Goal: Information Seeking & Learning: Check status

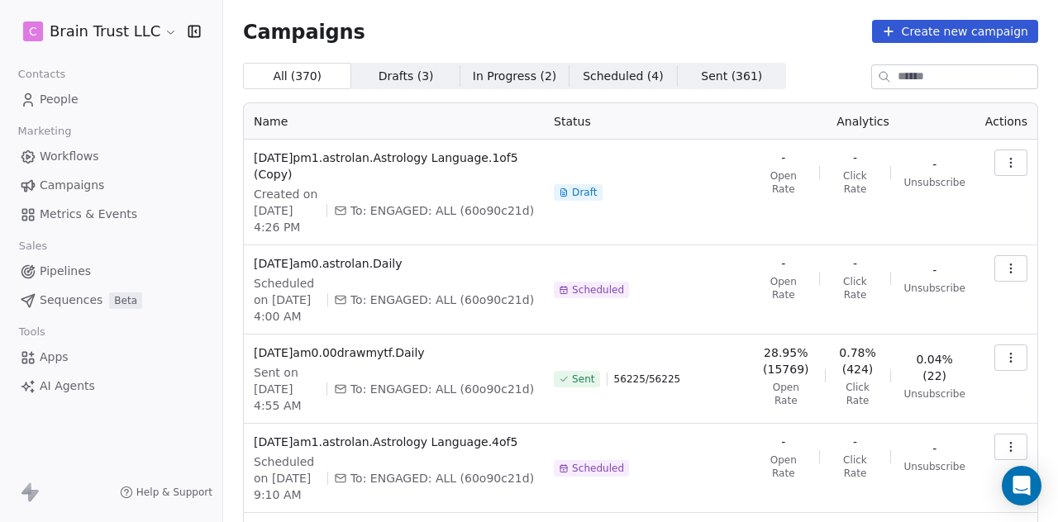
scroll to position [317, 0]
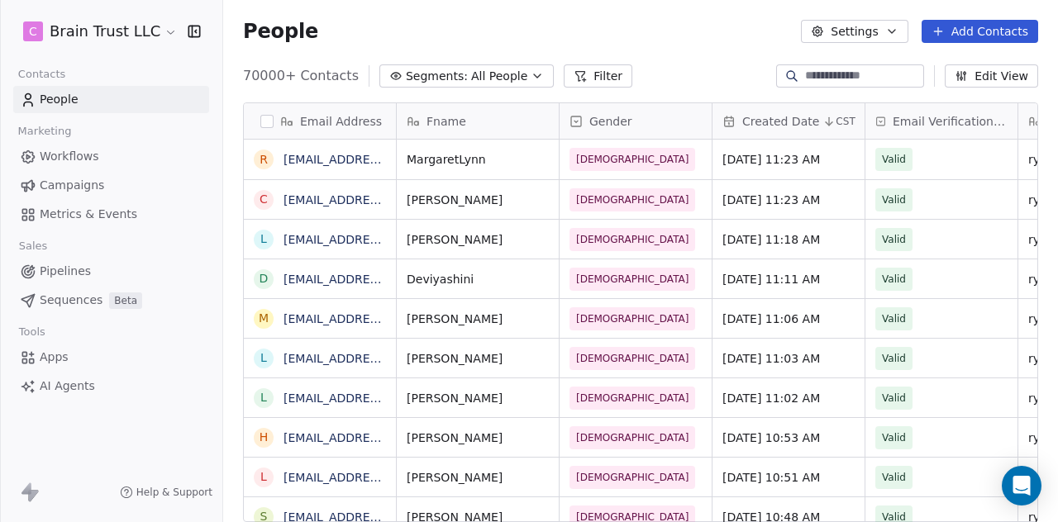
scroll to position [446, 821]
click at [75, 188] on span "Campaigns" at bounding box center [72, 185] width 64 height 17
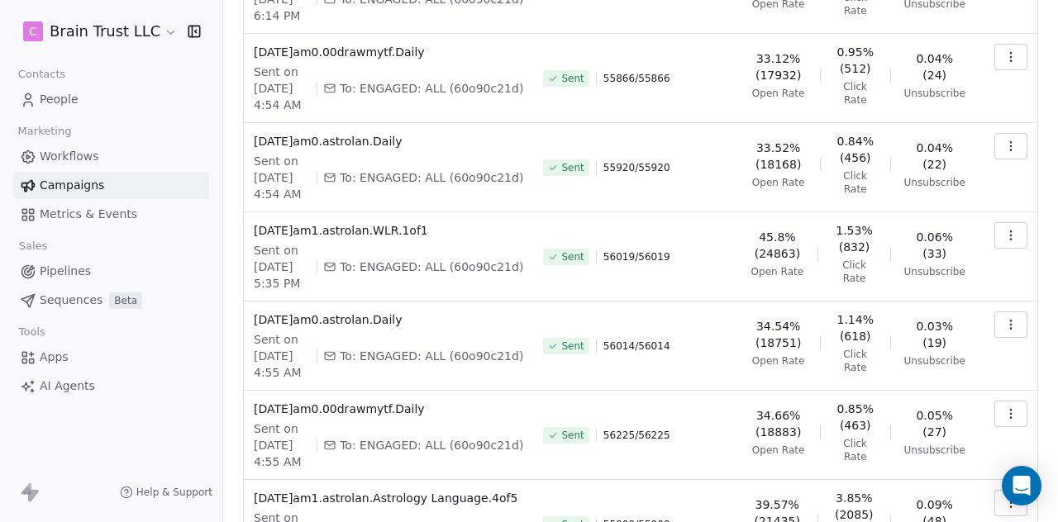
scroll to position [563, 0]
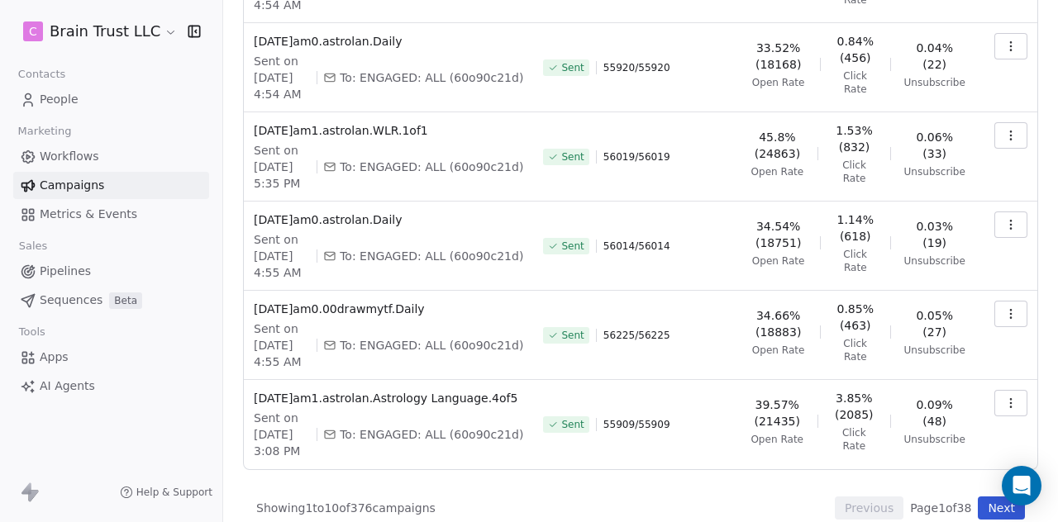
click at [979, 497] on button "Next" at bounding box center [1001, 508] width 47 height 23
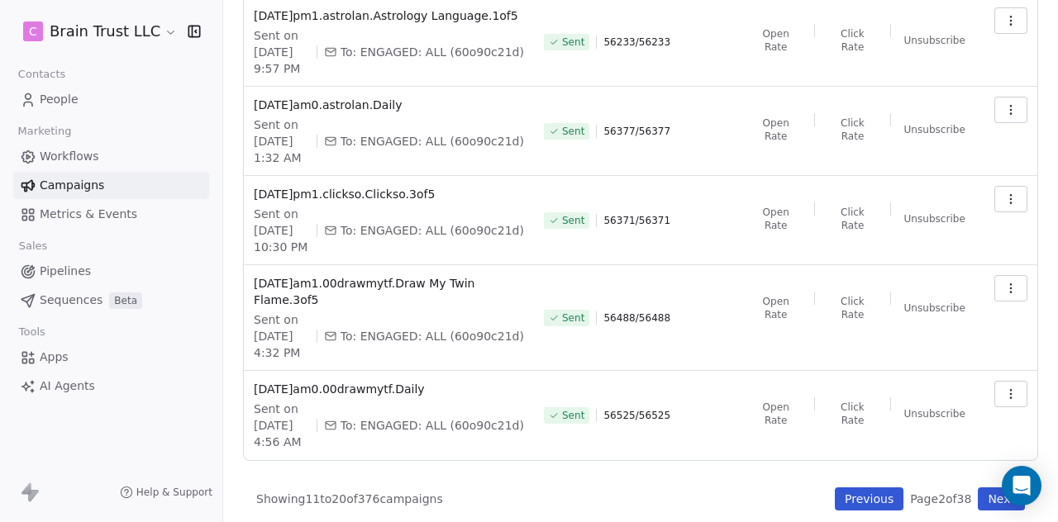
scroll to position [629, 0]
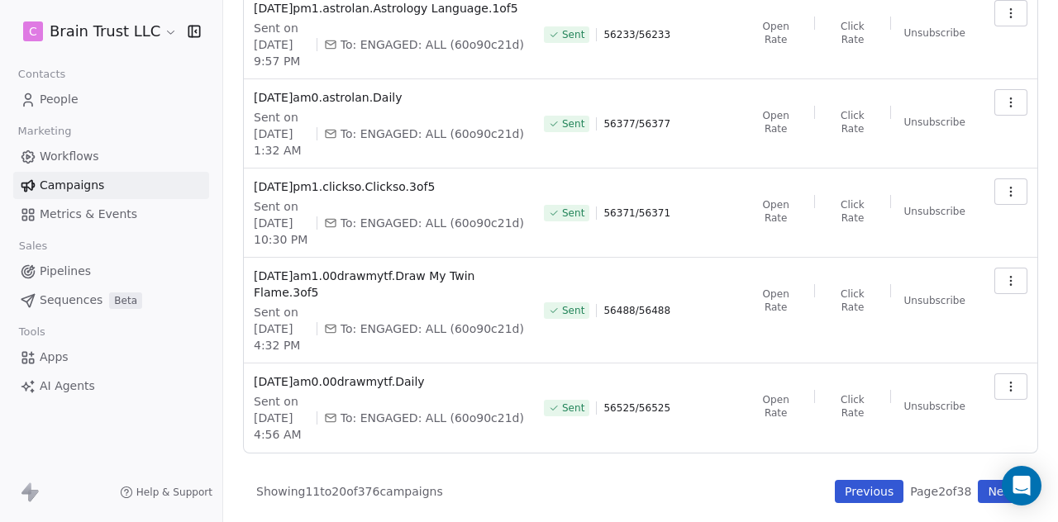
click at [983, 492] on button "Next" at bounding box center [1001, 491] width 47 height 23
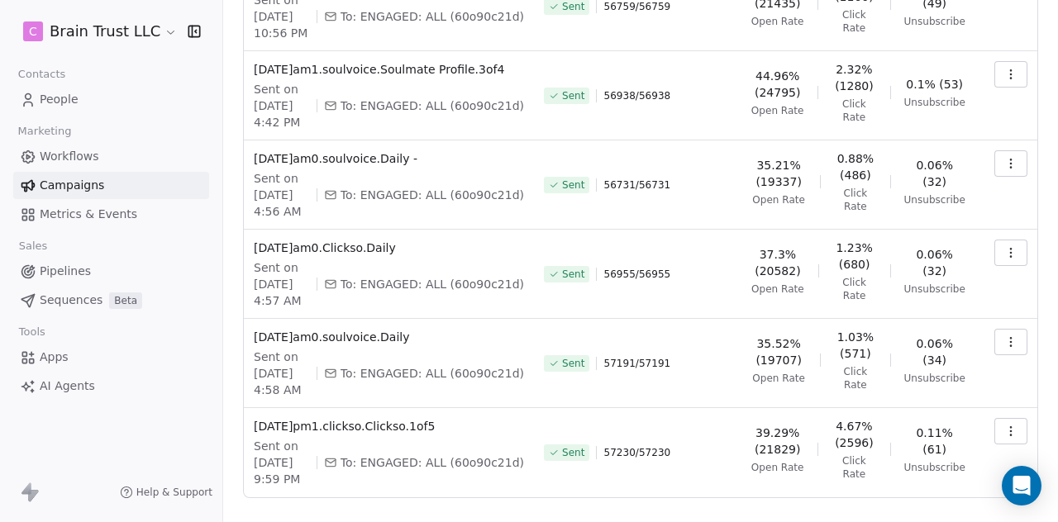
scroll to position [596, 0]
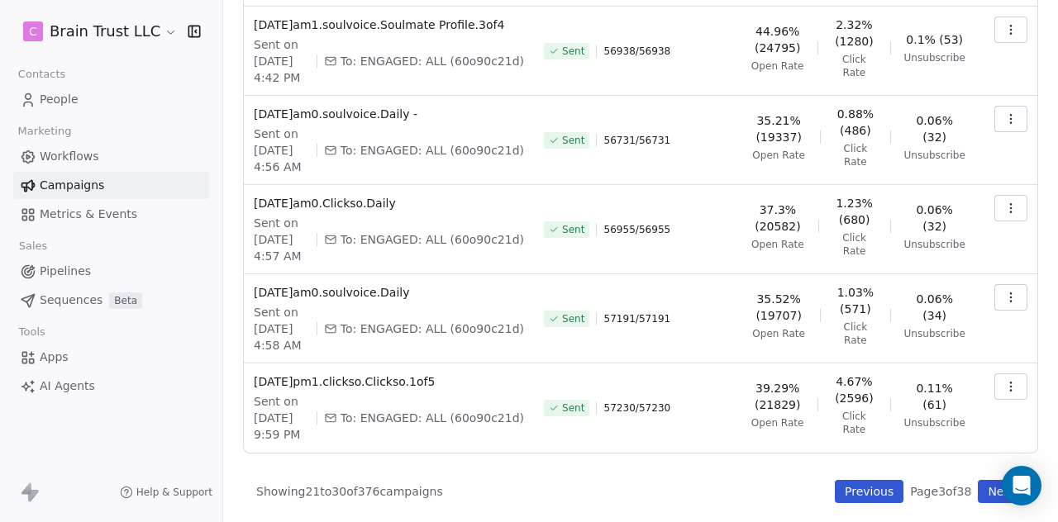
click at [857, 486] on button "Previous" at bounding box center [869, 491] width 69 height 23
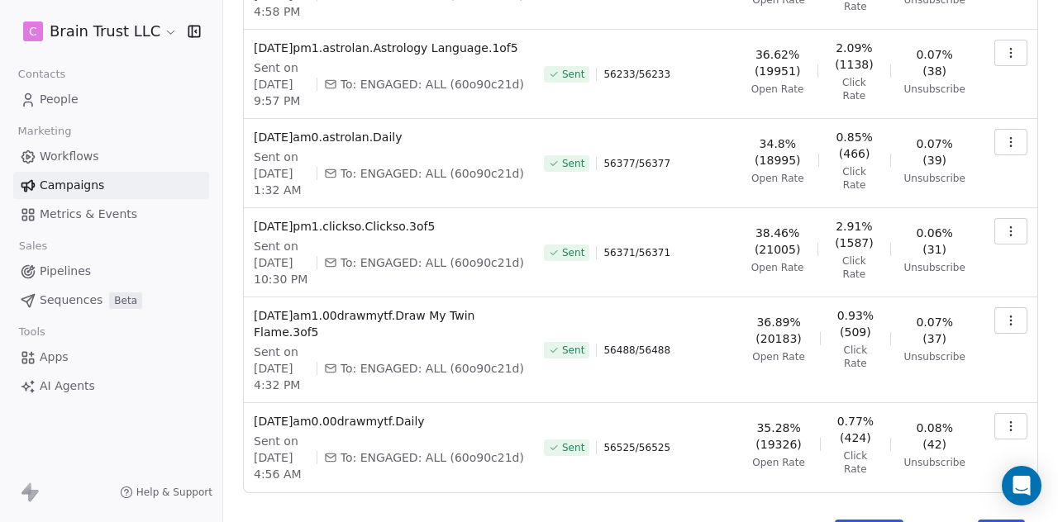
scroll to position [629, 0]
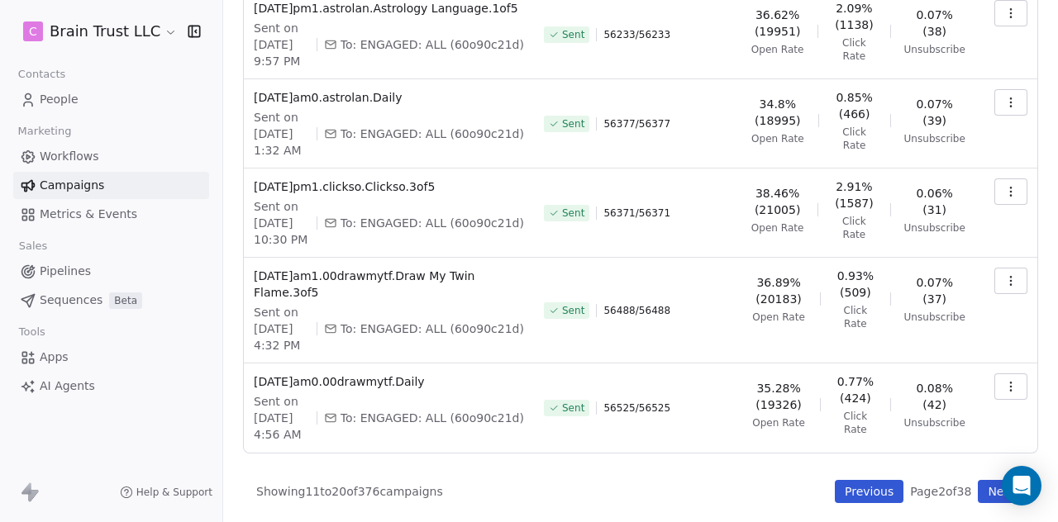
click at [978, 486] on button "Next" at bounding box center [1001, 491] width 47 height 23
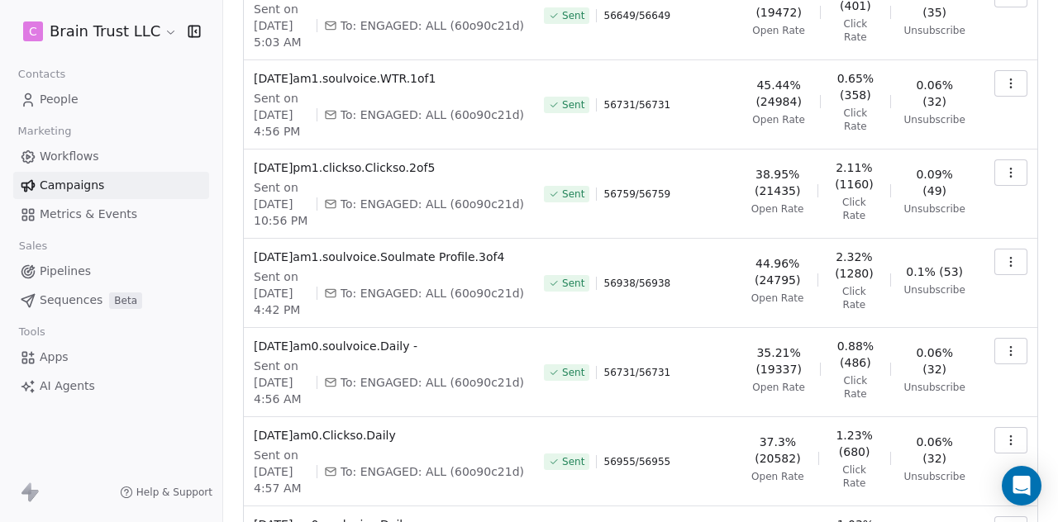
scroll to position [596, 0]
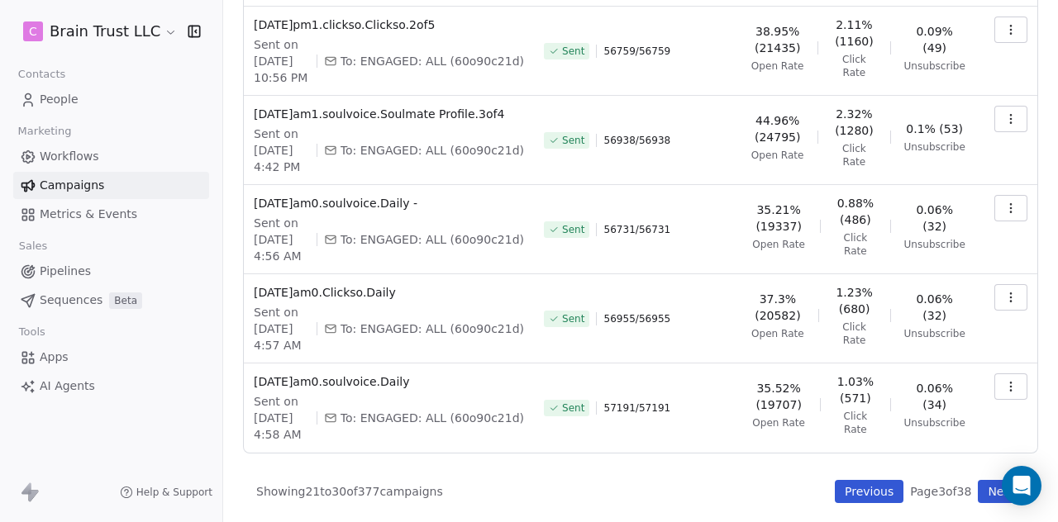
click at [847, 485] on button "Previous" at bounding box center [869, 491] width 69 height 23
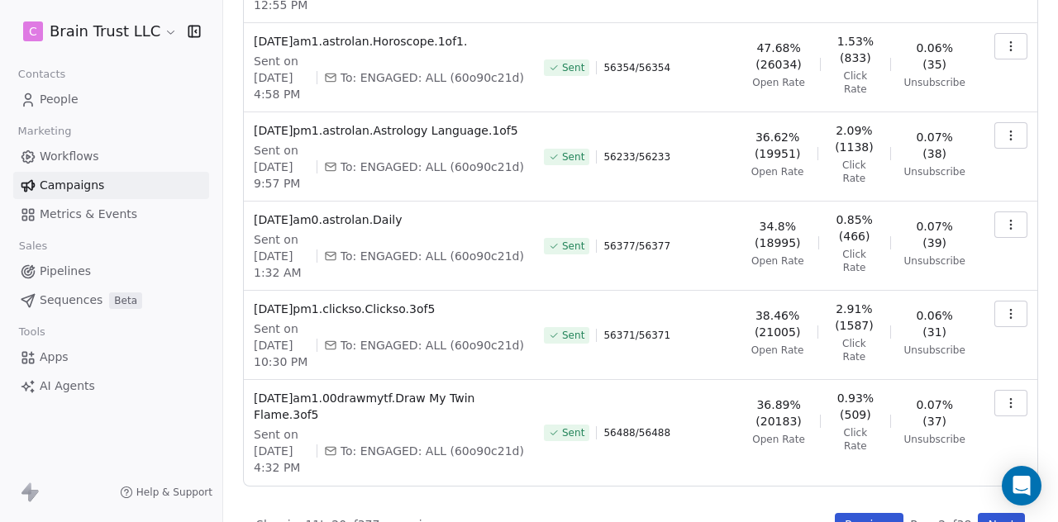
click at [994, 149] on button "button" at bounding box center [1010, 135] width 33 height 26
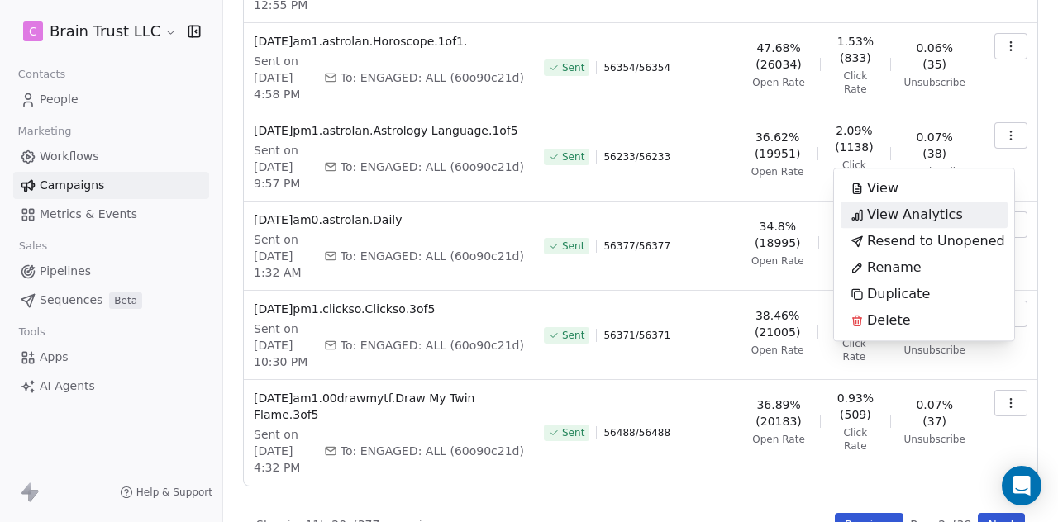
click at [919, 211] on span "View Analytics" at bounding box center [915, 215] width 96 height 20
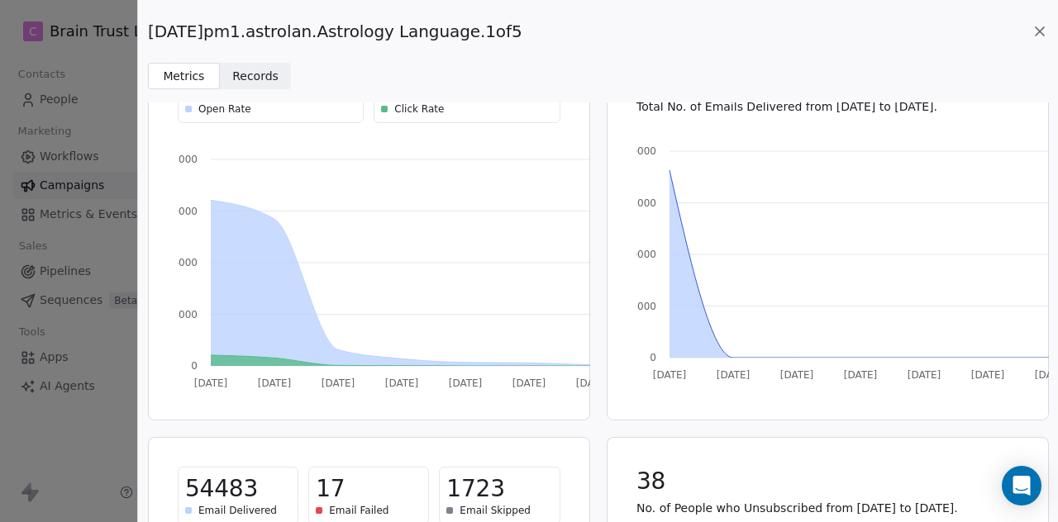
scroll to position [0, 0]
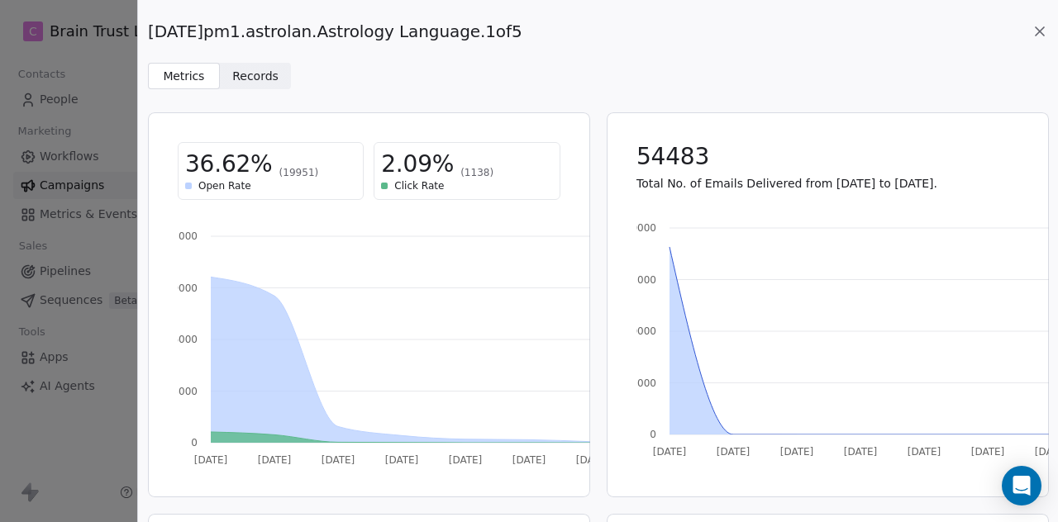
click at [1040, 32] on icon at bounding box center [1040, 31] width 8 height 8
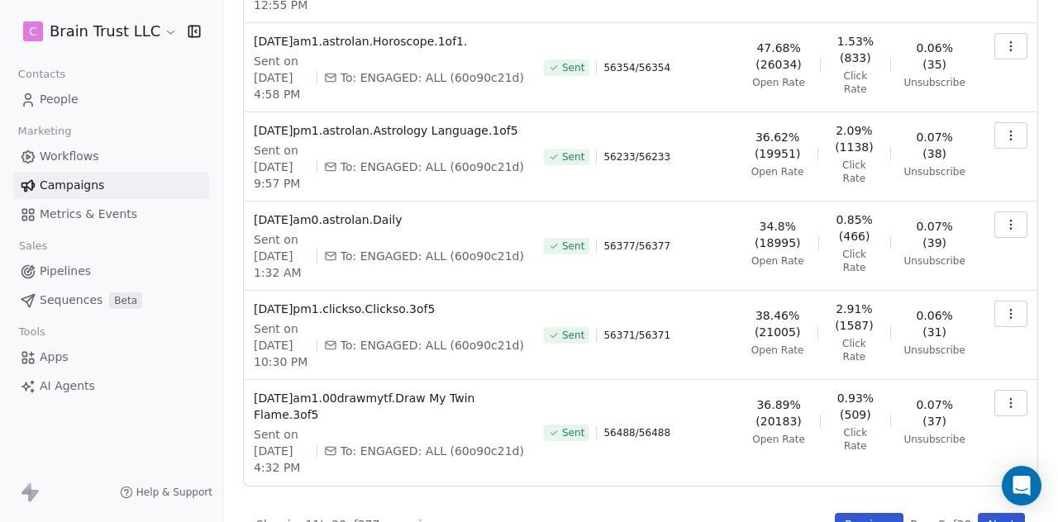
scroll to position [645, 0]
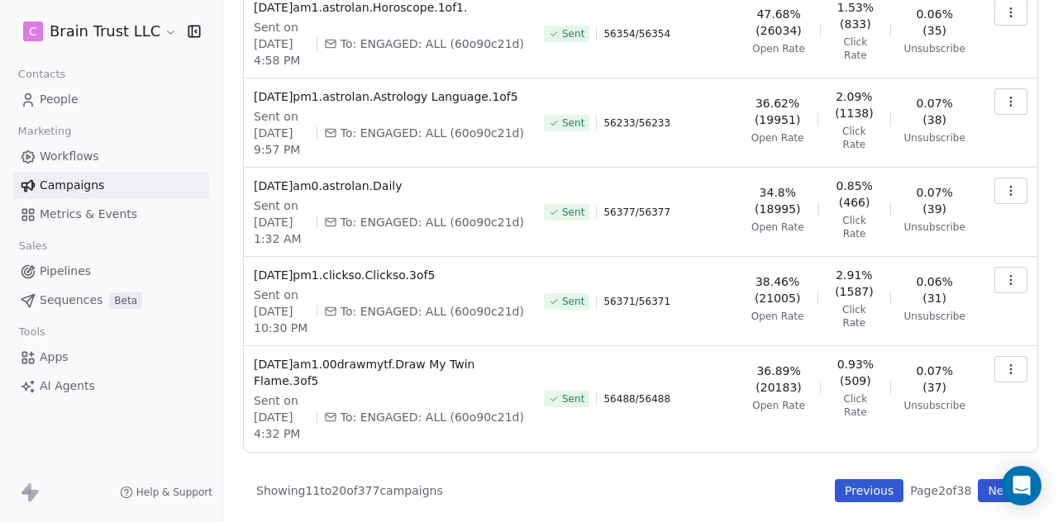
click at [983, 492] on button "Next" at bounding box center [1001, 490] width 47 height 23
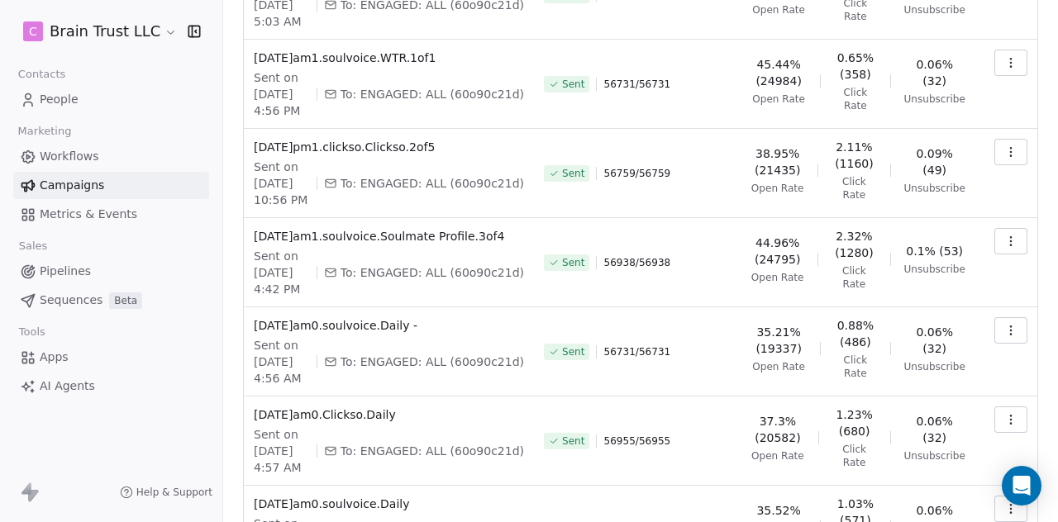
scroll to position [596, 0]
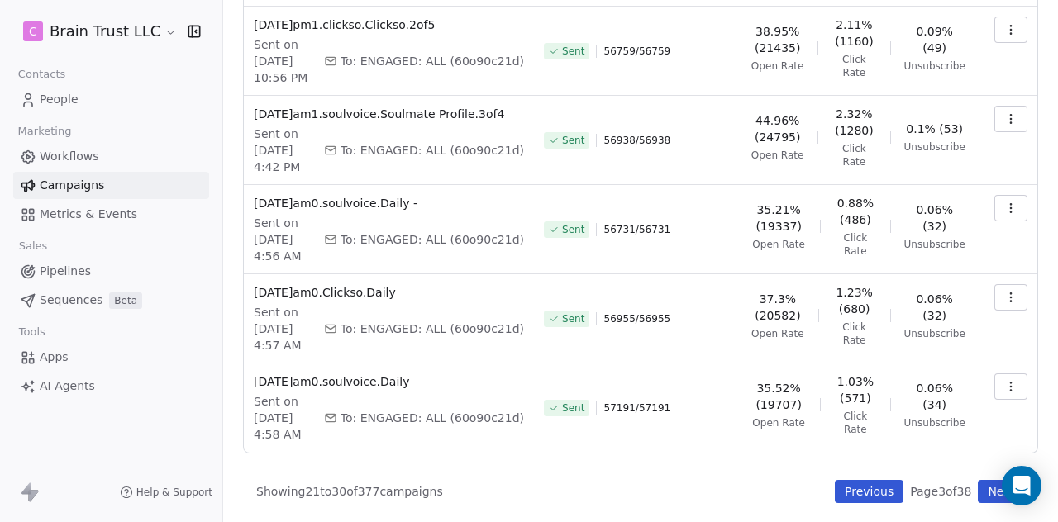
click at [847, 500] on button "Previous" at bounding box center [869, 491] width 69 height 23
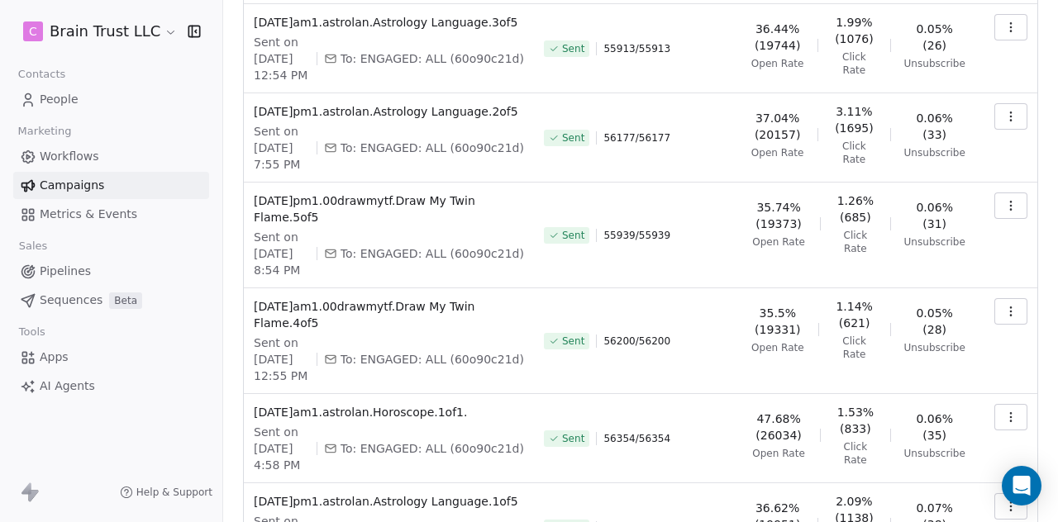
scroll to position [221, 0]
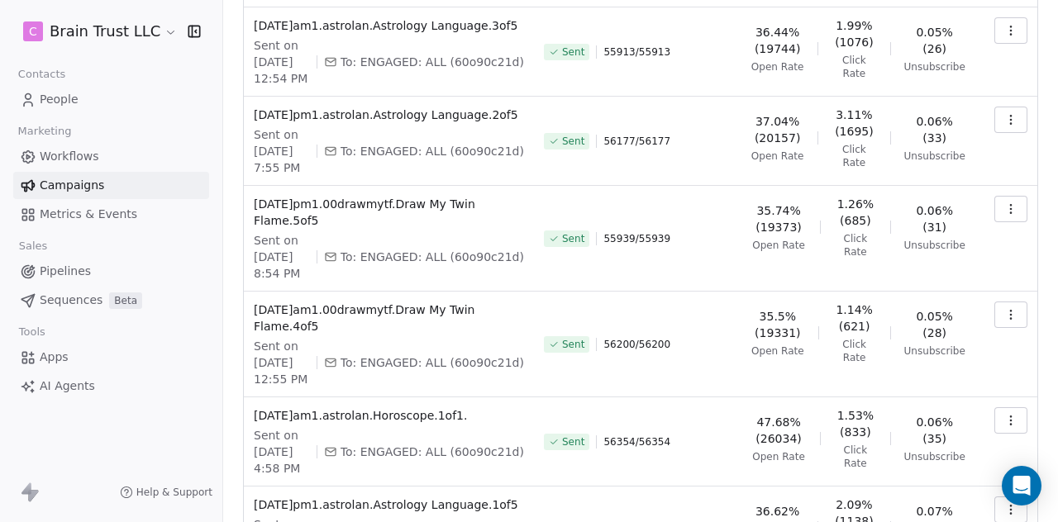
click at [1008, 328] on button "button" at bounding box center [1010, 315] width 33 height 26
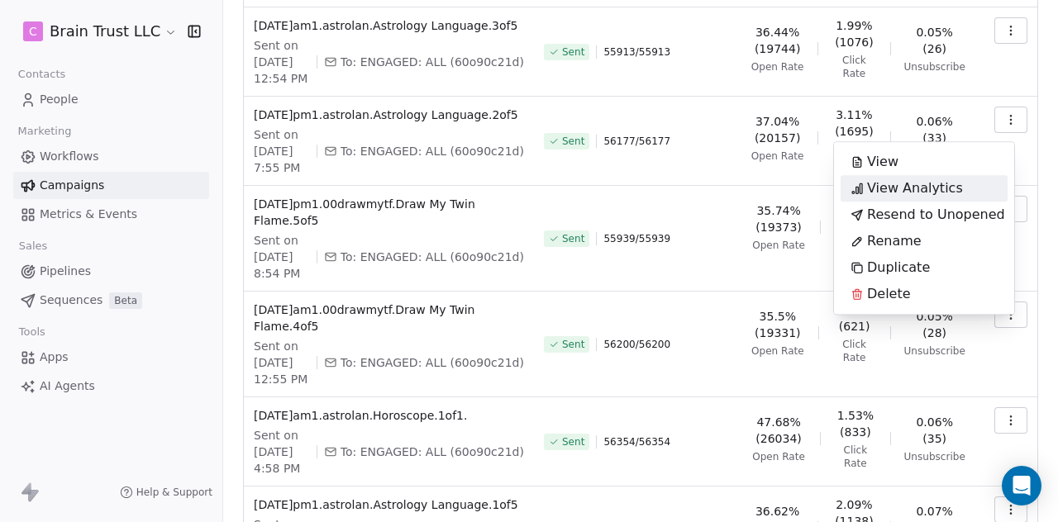
click at [907, 186] on span "View Analytics" at bounding box center [915, 189] width 96 height 20
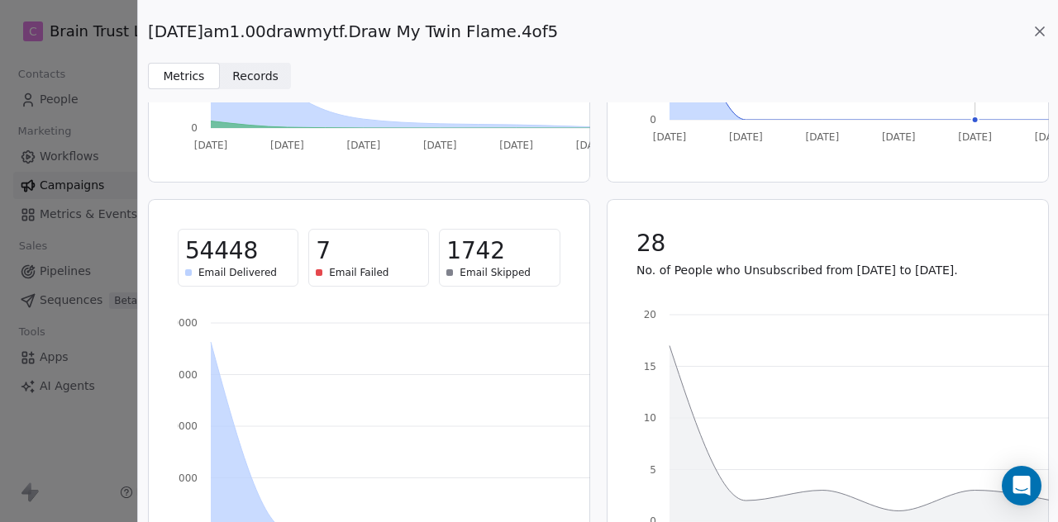
scroll to position [318, 0]
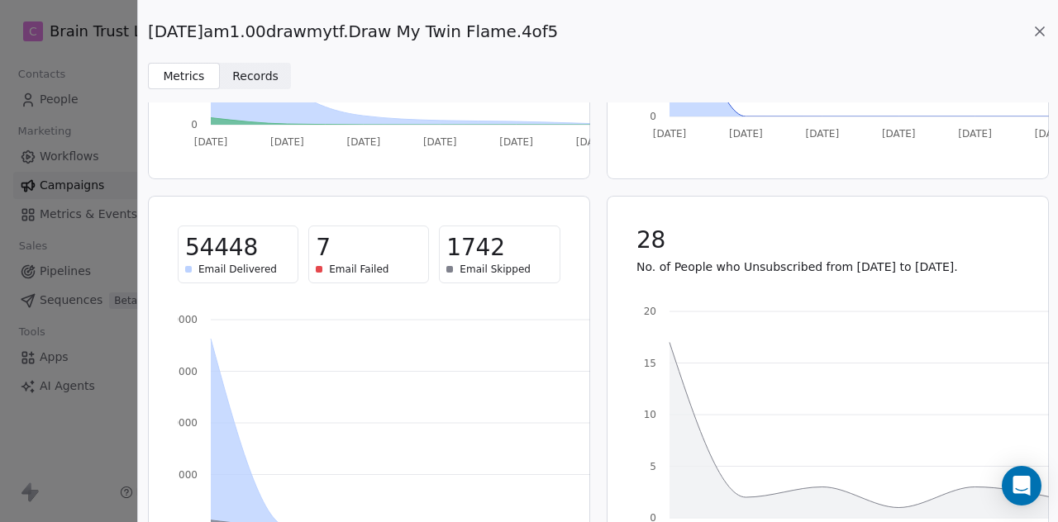
click at [1043, 32] on icon at bounding box center [1039, 31] width 17 height 17
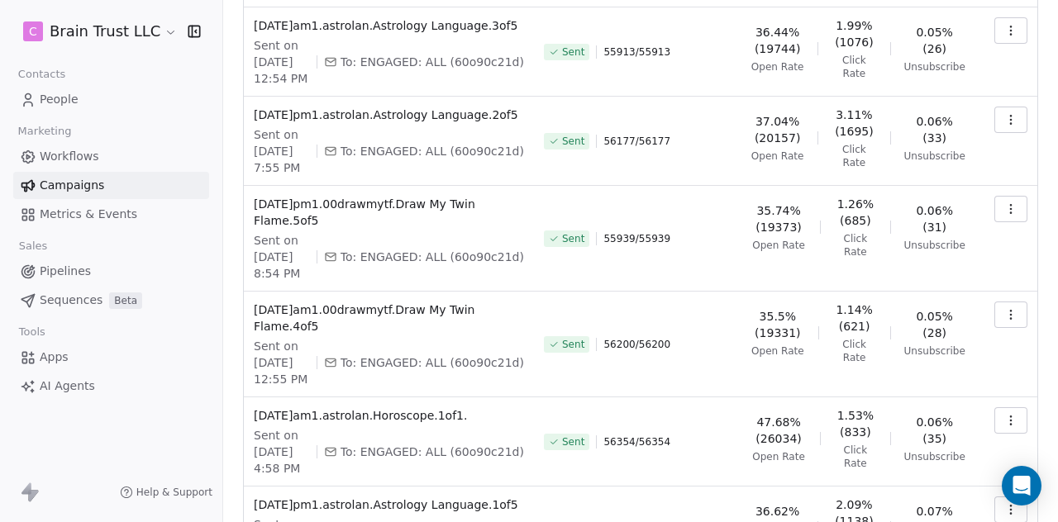
click at [994, 434] on button "button" at bounding box center [1010, 420] width 33 height 26
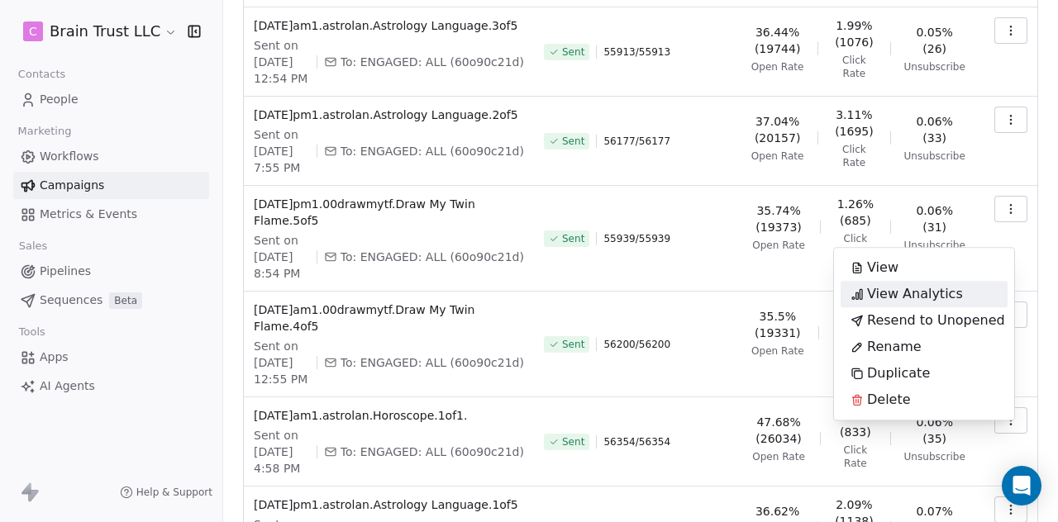
click at [897, 289] on span "View Analytics" at bounding box center [915, 294] width 96 height 20
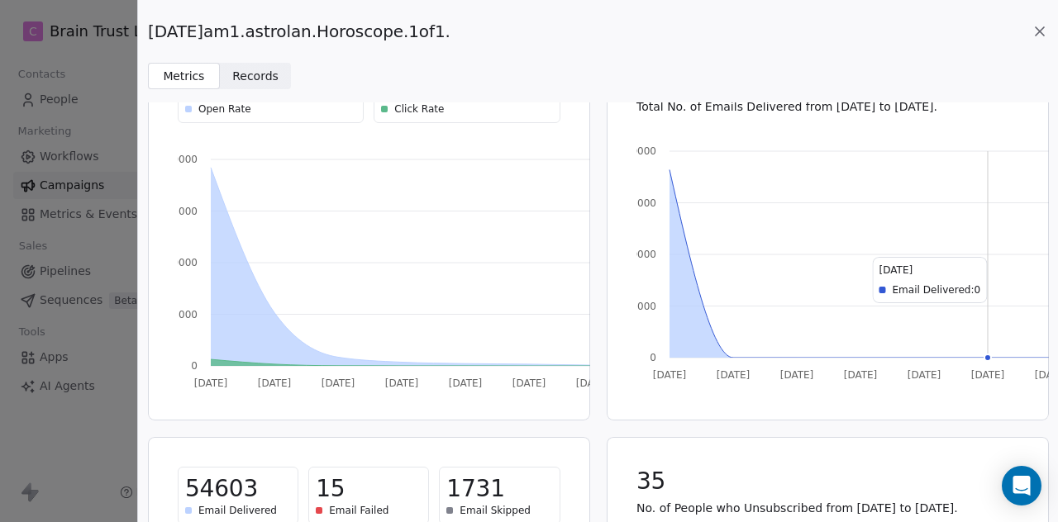
scroll to position [0, 0]
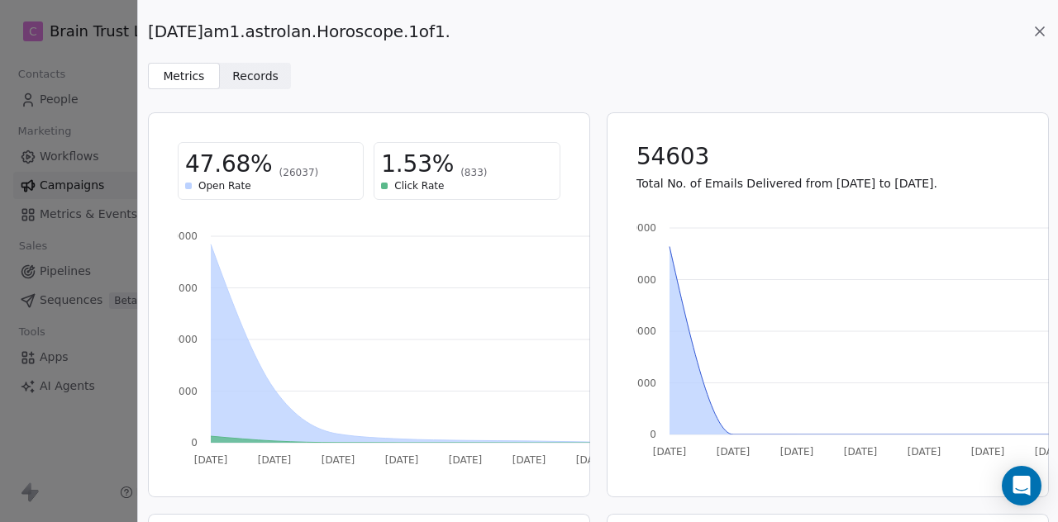
drag, startPoint x: 1038, startPoint y: 21, endPoint x: 1038, endPoint y: 33, distance: 12.4
click at [1038, 33] on div "[DATE]am1.astrolan.Horoscope.1of1." at bounding box center [598, 31] width 900 height 23
click at [1038, 33] on icon at bounding box center [1040, 31] width 8 height 8
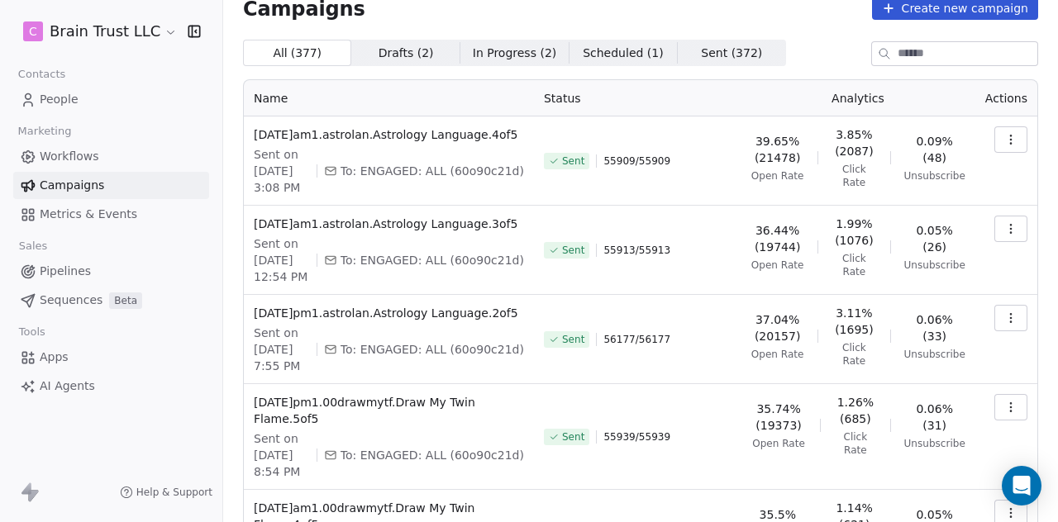
scroll to position [21, 0]
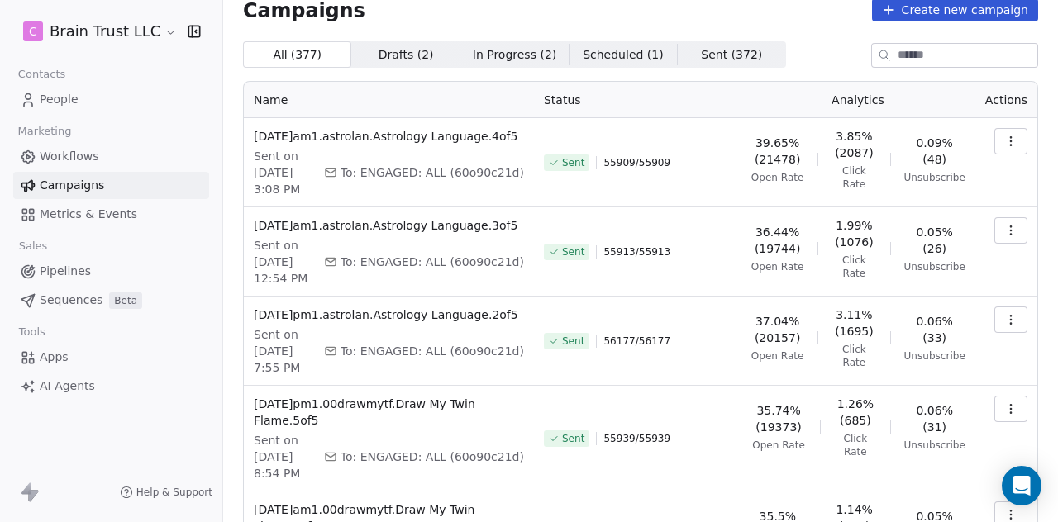
click at [1004, 416] on icon "button" at bounding box center [1010, 408] width 13 height 13
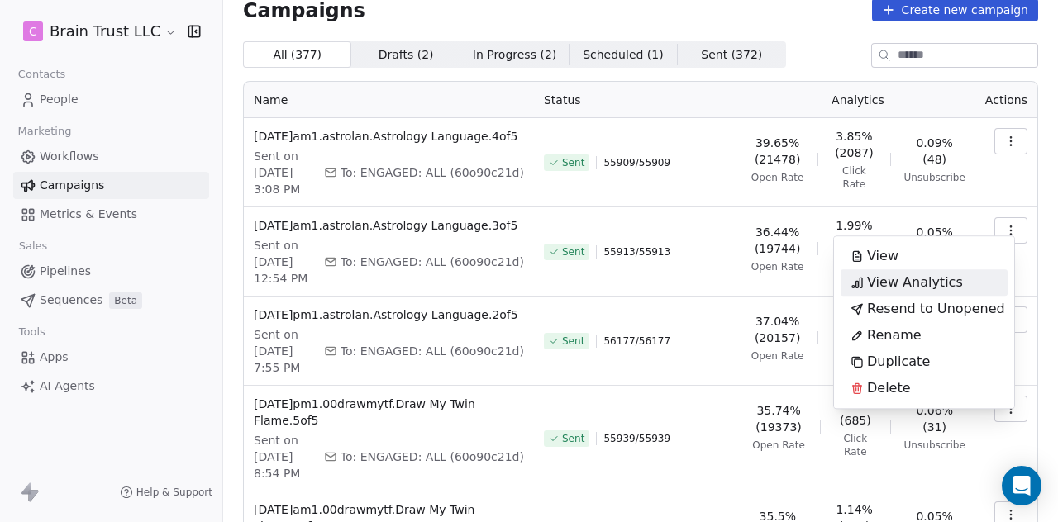
click at [901, 276] on span "View Analytics" at bounding box center [915, 283] width 96 height 20
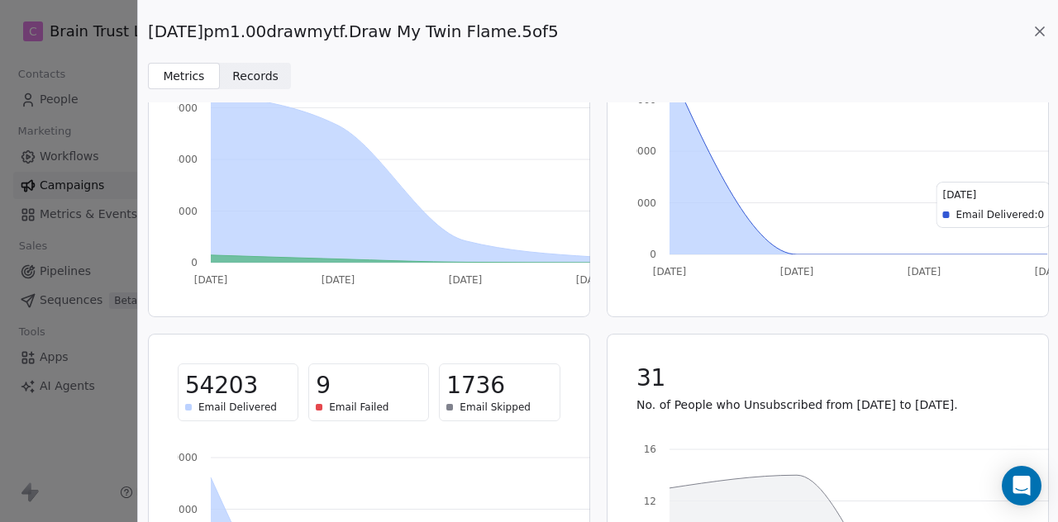
scroll to position [183, 0]
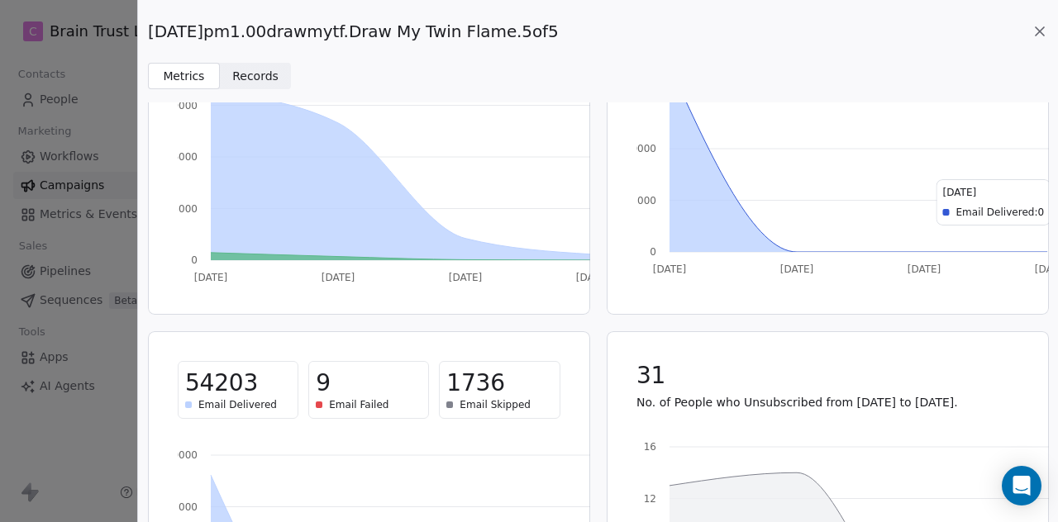
click at [1038, 36] on icon at bounding box center [1039, 31] width 17 height 17
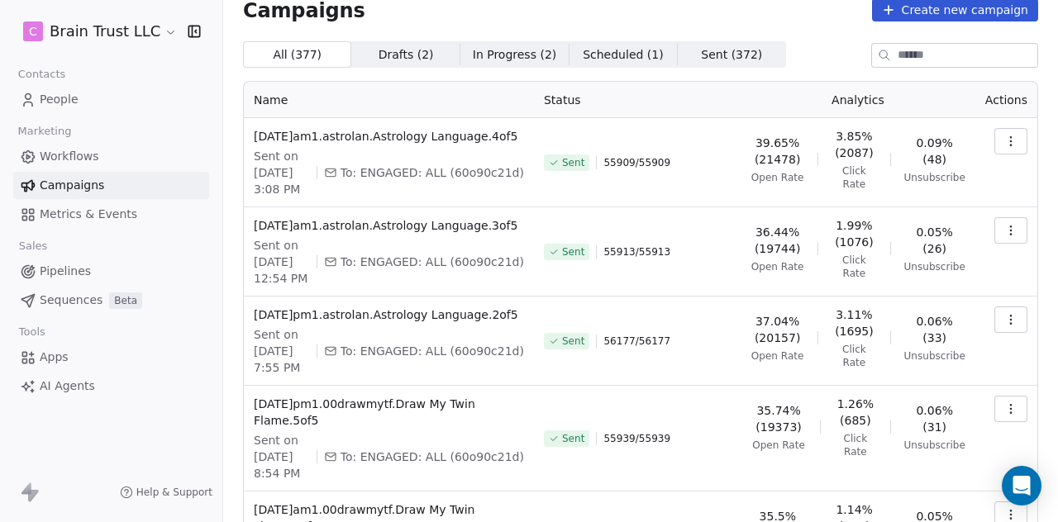
click at [1004, 317] on icon "button" at bounding box center [1010, 319] width 13 height 13
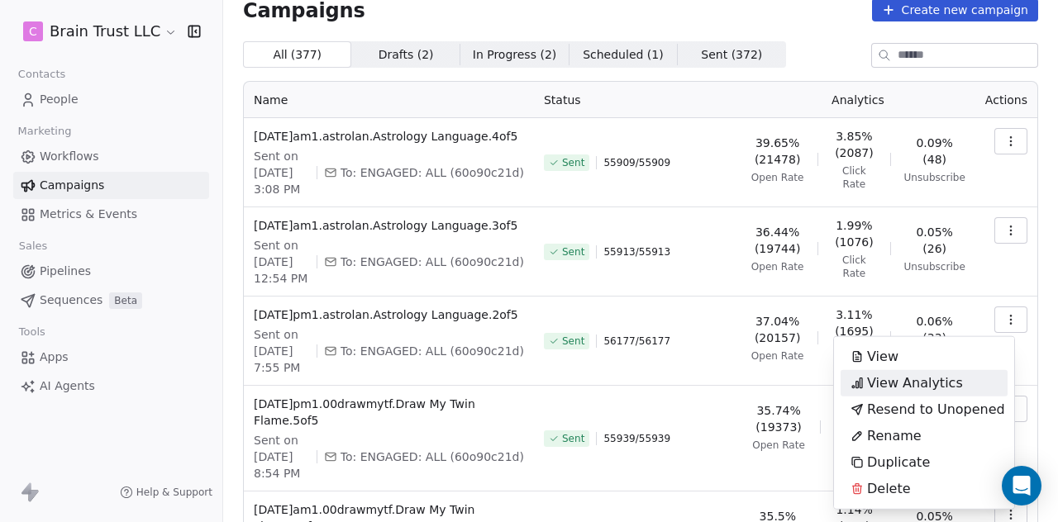
click at [936, 383] on span "View Analytics" at bounding box center [915, 384] width 96 height 20
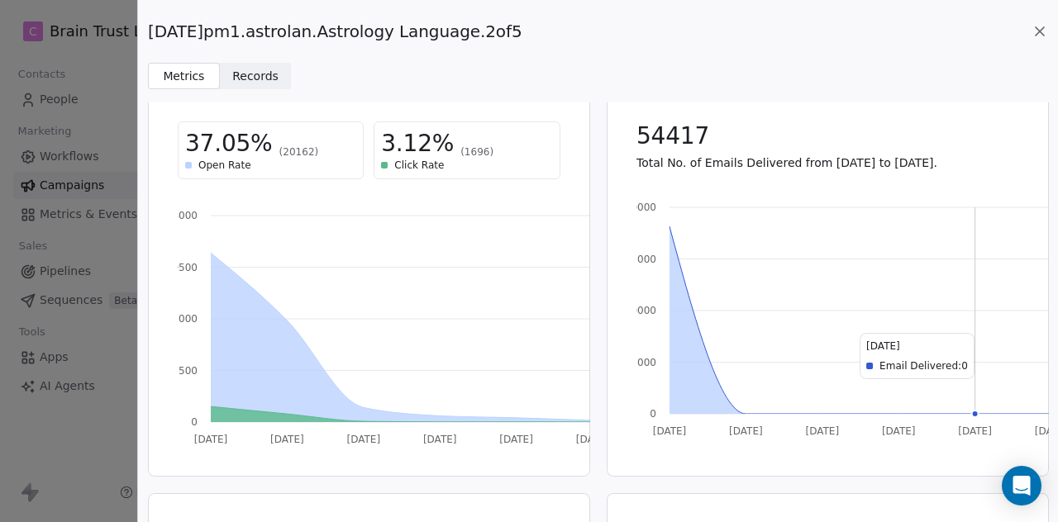
scroll to position [0, 0]
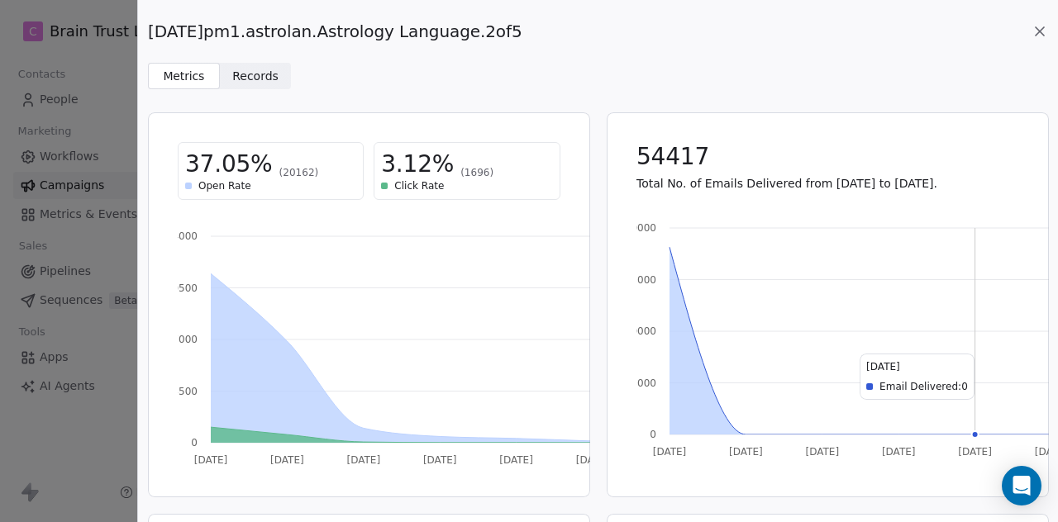
click at [1040, 28] on icon at bounding box center [1039, 31] width 17 height 17
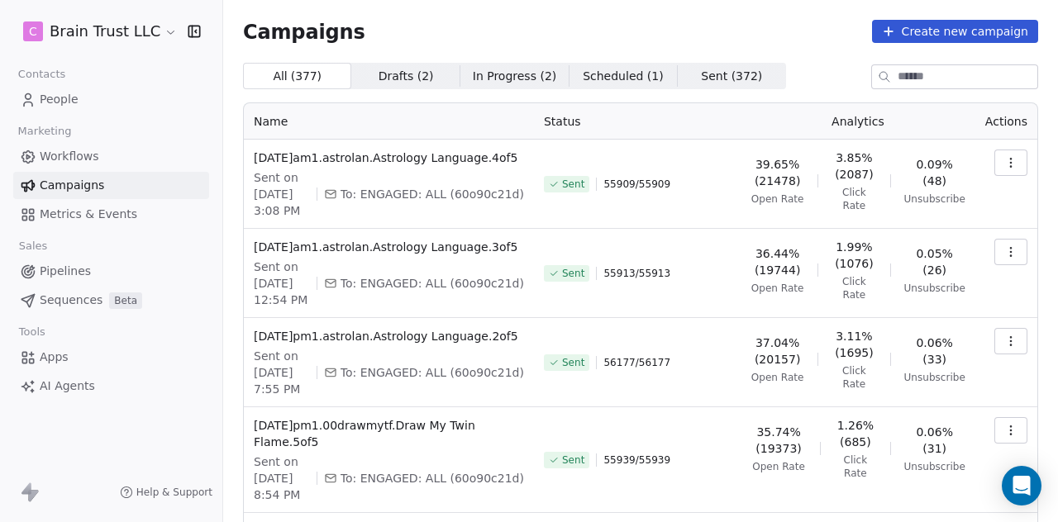
click at [997, 259] on button "button" at bounding box center [1010, 252] width 33 height 26
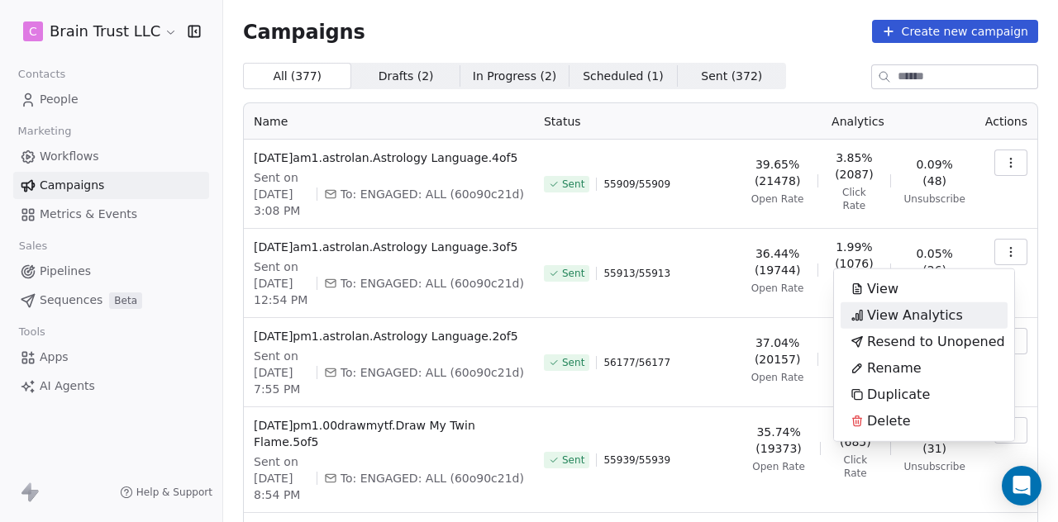
click at [925, 313] on span "View Analytics" at bounding box center [915, 316] width 96 height 20
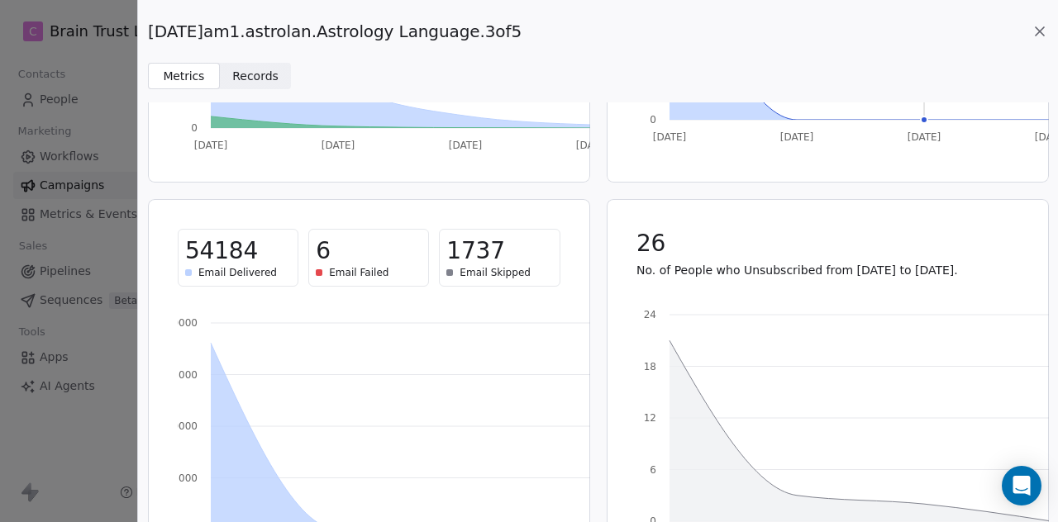
scroll to position [385, 0]
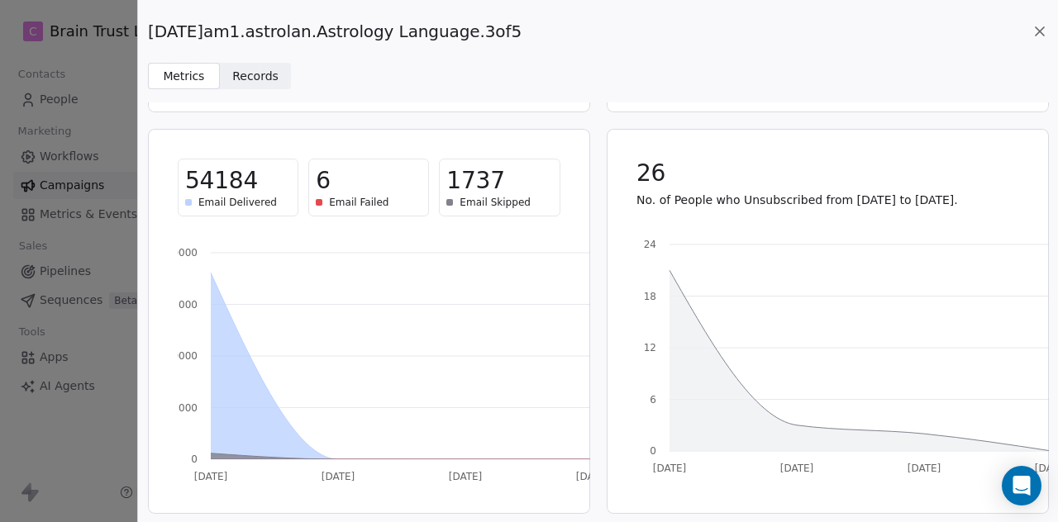
click at [1037, 34] on icon at bounding box center [1040, 31] width 8 height 8
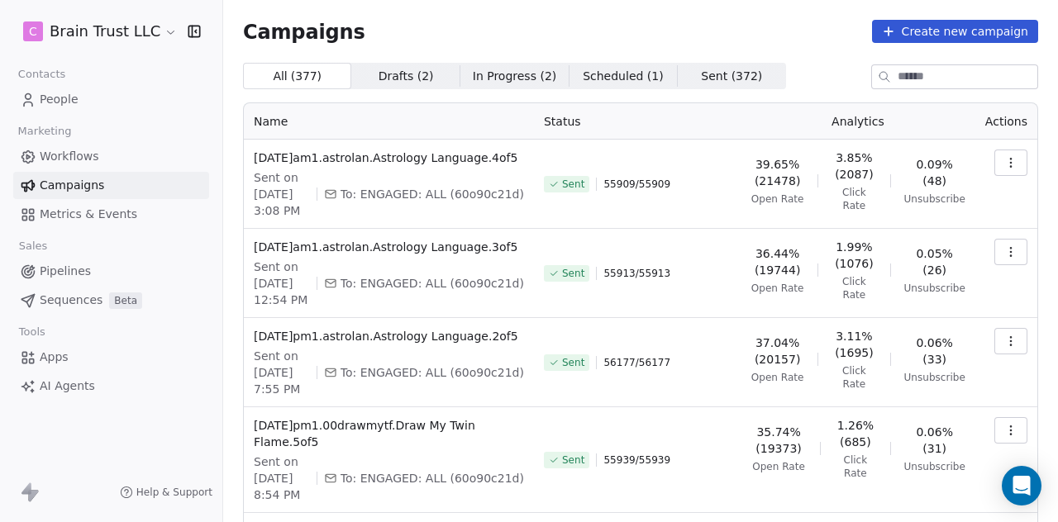
click at [1004, 168] on icon "button" at bounding box center [1010, 162] width 13 height 13
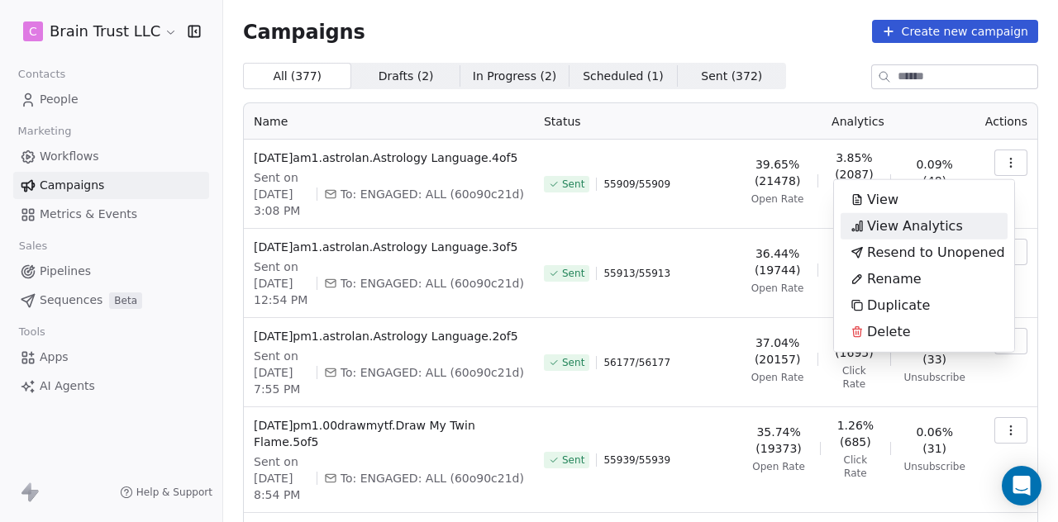
click at [917, 226] on span "View Analytics" at bounding box center [915, 227] width 96 height 20
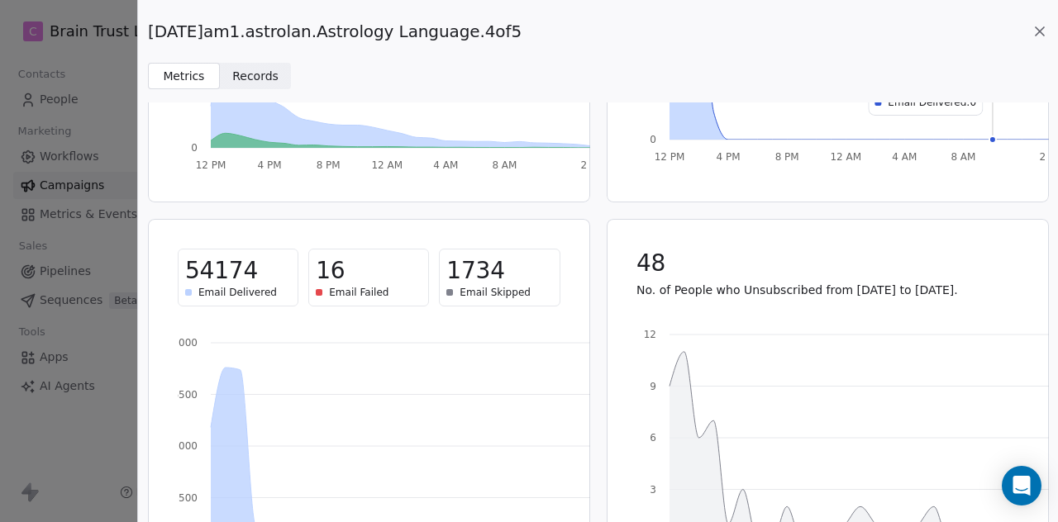
scroll to position [296, 0]
click at [1041, 27] on icon at bounding box center [1039, 31] width 17 height 17
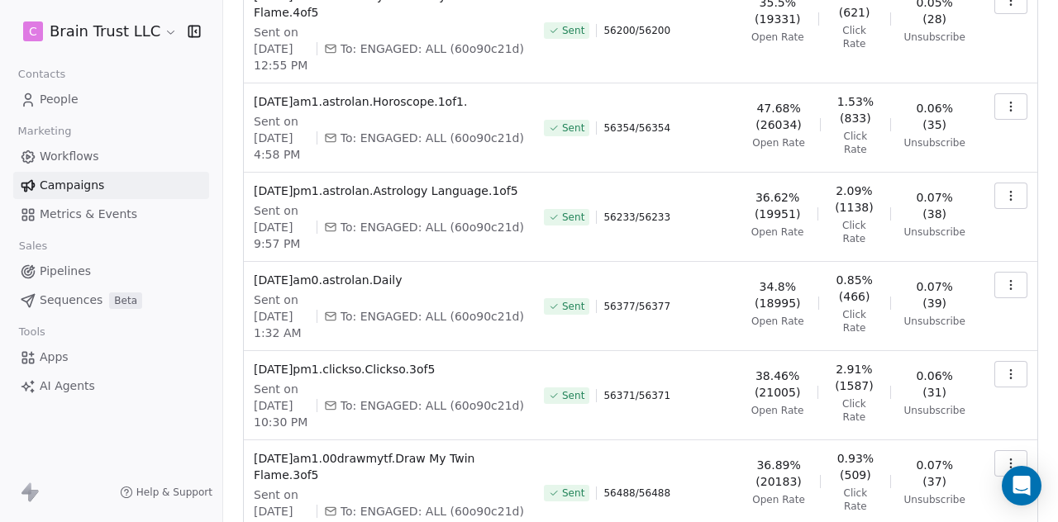
scroll to position [645, 0]
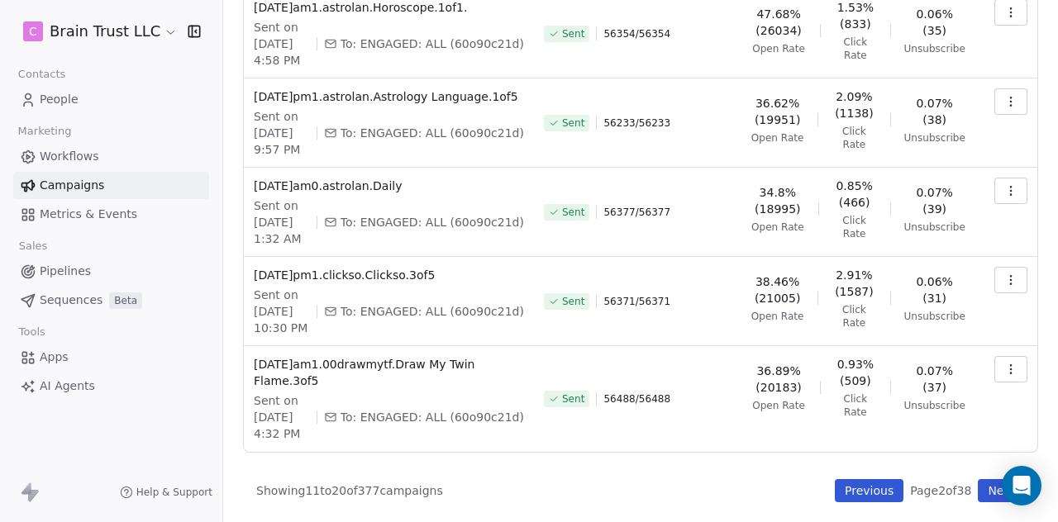
click at [855, 489] on button "Previous" at bounding box center [869, 490] width 69 height 23
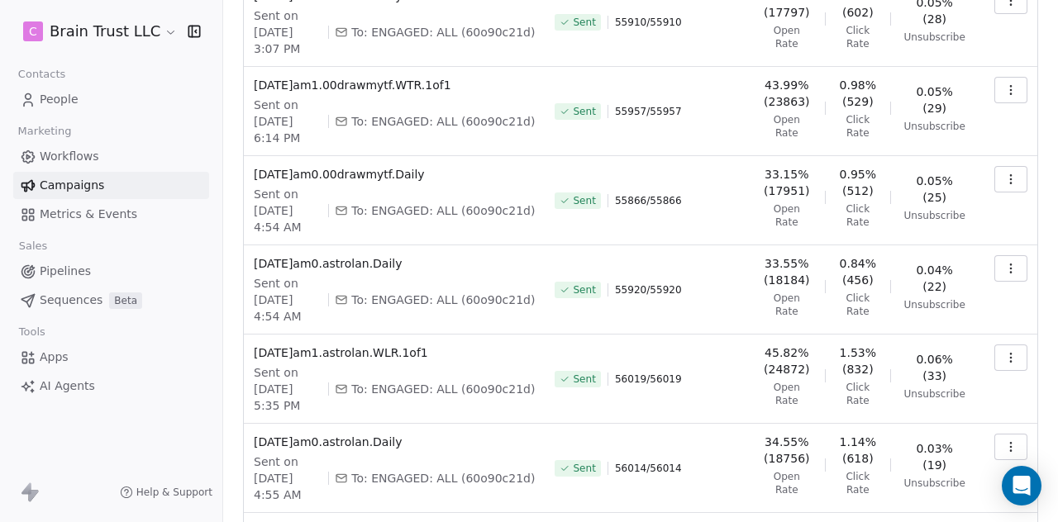
scroll to position [421, 0]
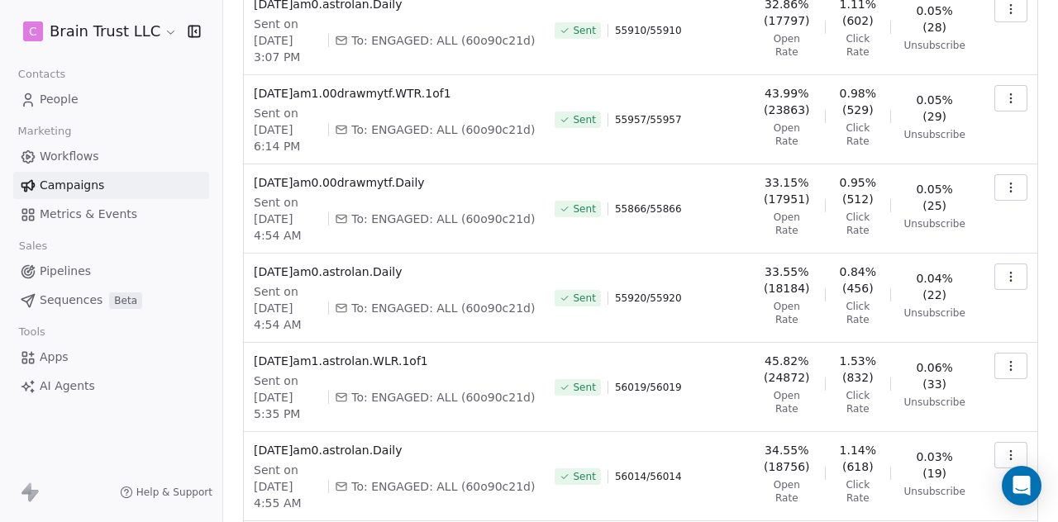
click at [1004, 449] on icon "button" at bounding box center [1010, 455] width 13 height 13
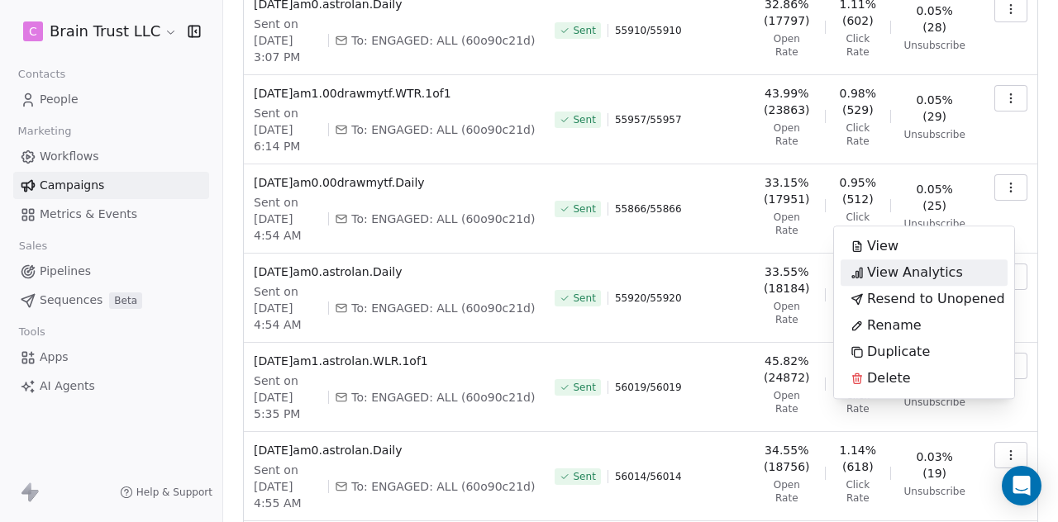
click at [893, 271] on span "View Analytics" at bounding box center [915, 273] width 96 height 20
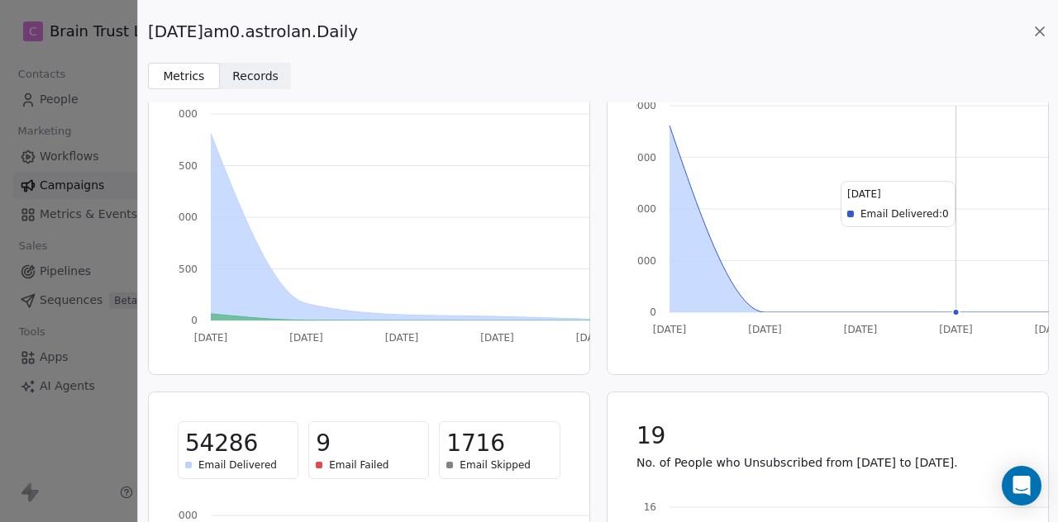
scroll to position [124, 0]
click at [1035, 30] on icon at bounding box center [1039, 31] width 17 height 17
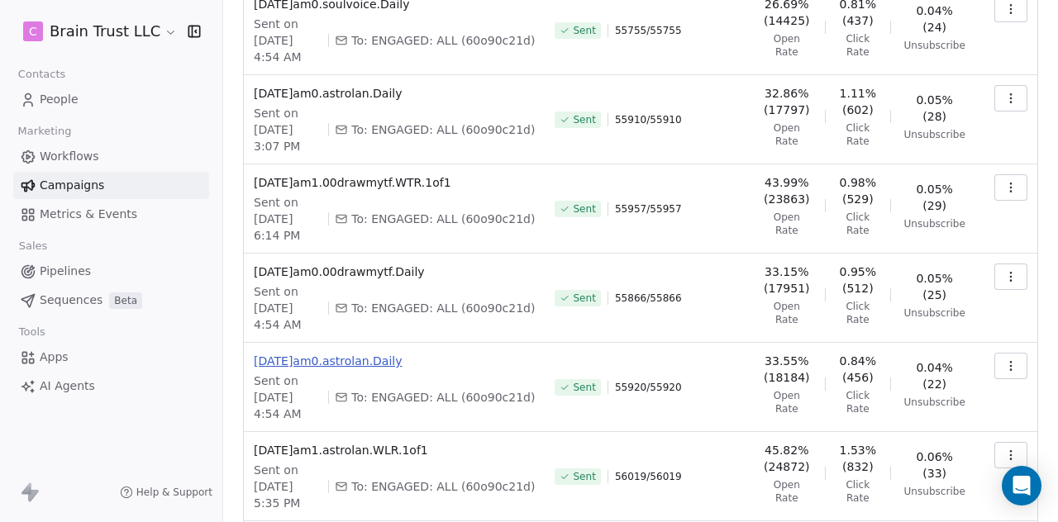
scroll to position [314, 0]
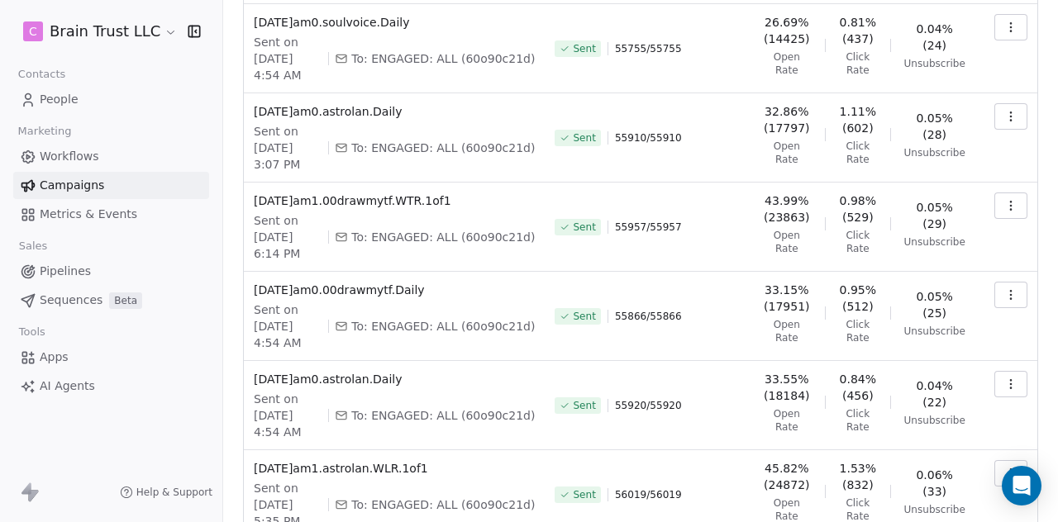
click at [1004, 467] on icon "button" at bounding box center [1010, 473] width 13 height 13
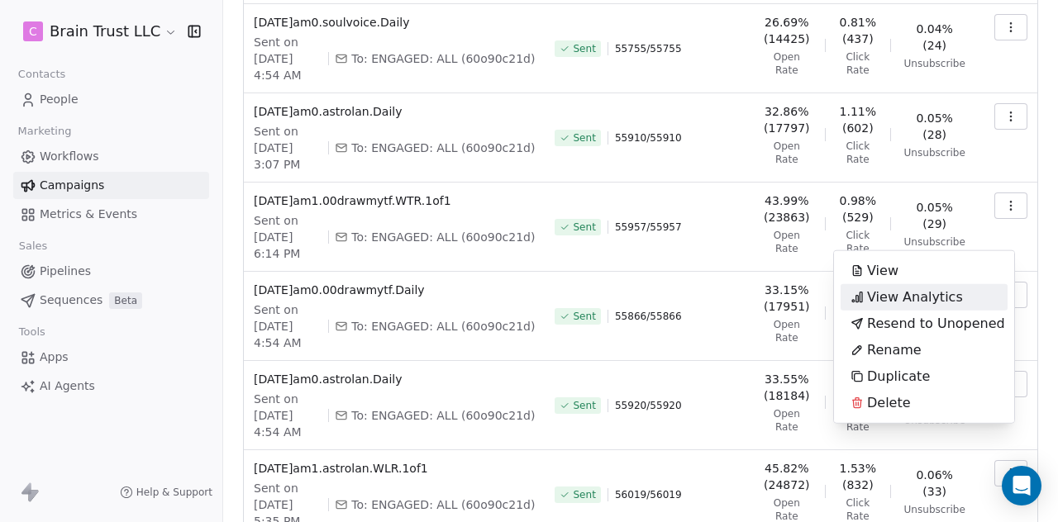
click at [914, 293] on span "View Analytics" at bounding box center [915, 298] width 96 height 20
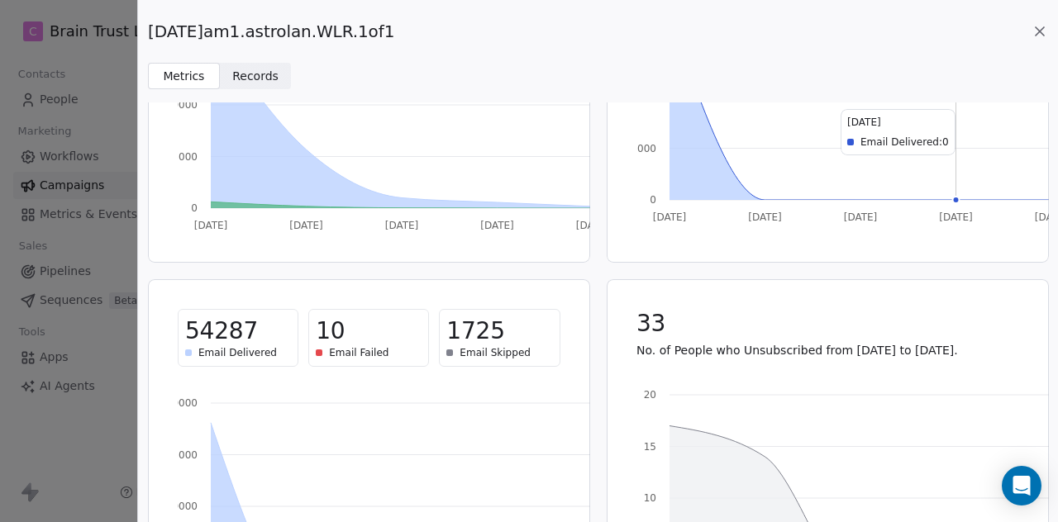
scroll to position [239, 0]
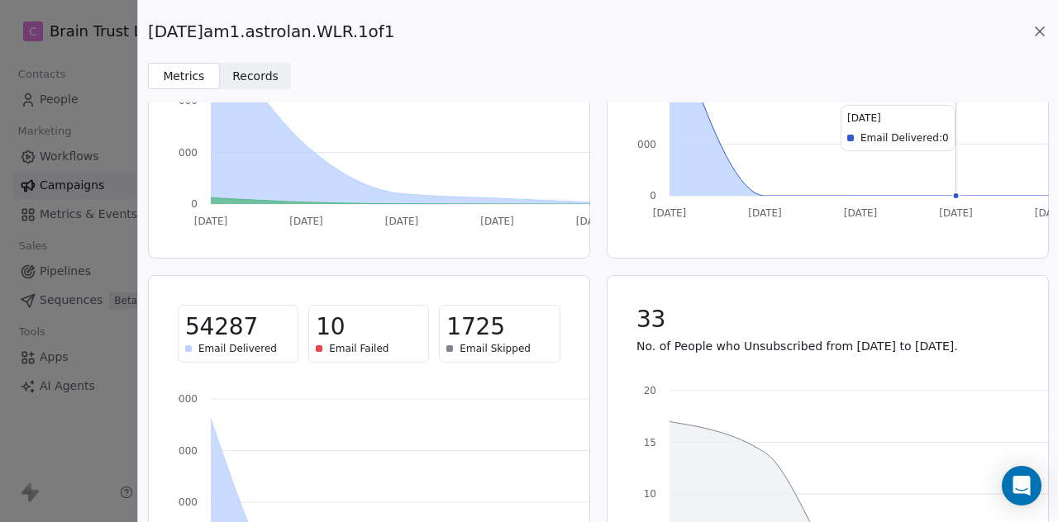
drag, startPoint x: 398, startPoint y: 31, endPoint x: 150, endPoint y: 35, distance: 248.8
click at [150, 35] on div "[DATE]am1.astrolan.WLR.1of1" at bounding box center [598, 31] width 900 height 23
copy span "[DATE]am1.astrolan.WLR.1of1"
click at [1038, 30] on icon at bounding box center [1040, 31] width 8 height 8
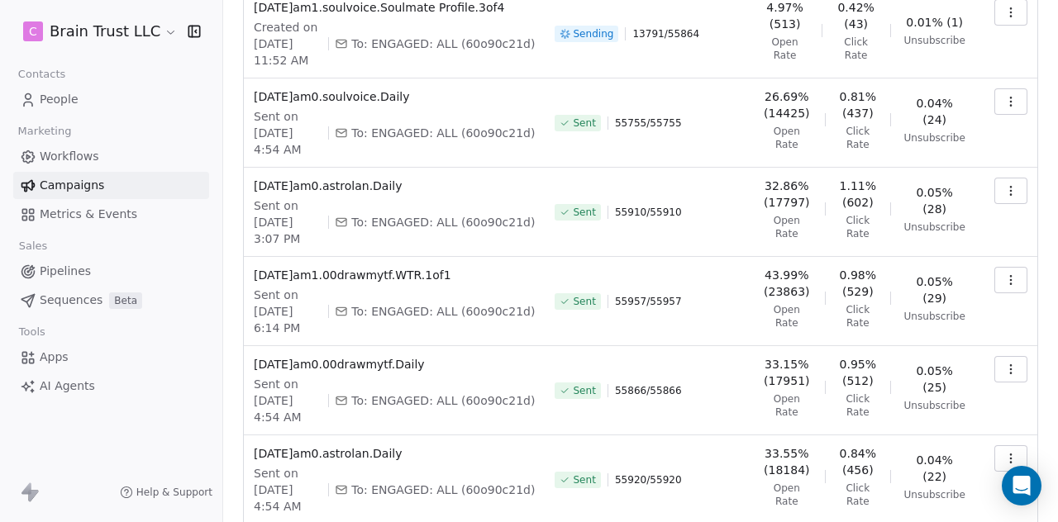
scroll to position [249, 0]
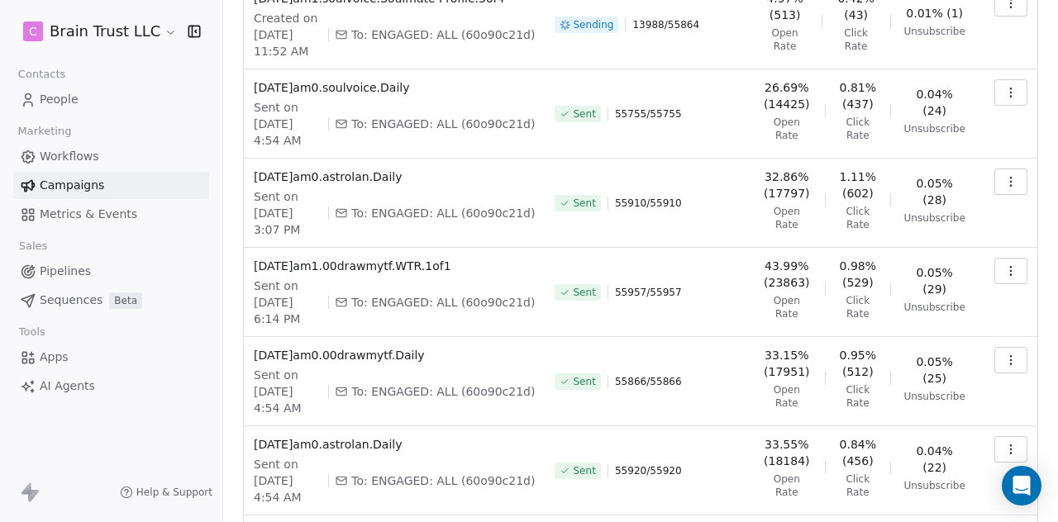
click at [1004, 443] on icon "button" at bounding box center [1010, 449] width 13 height 13
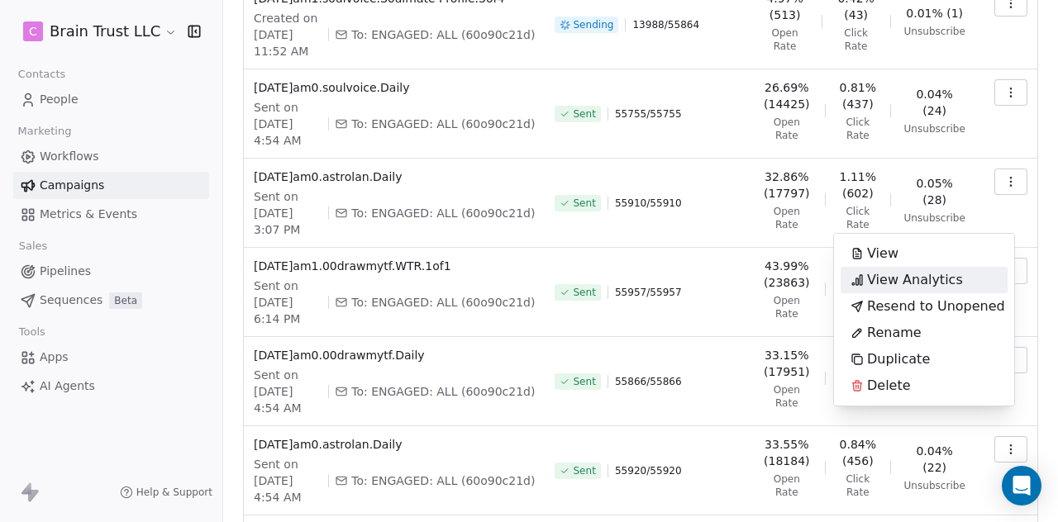
click at [943, 280] on span "View Analytics" at bounding box center [915, 280] width 96 height 20
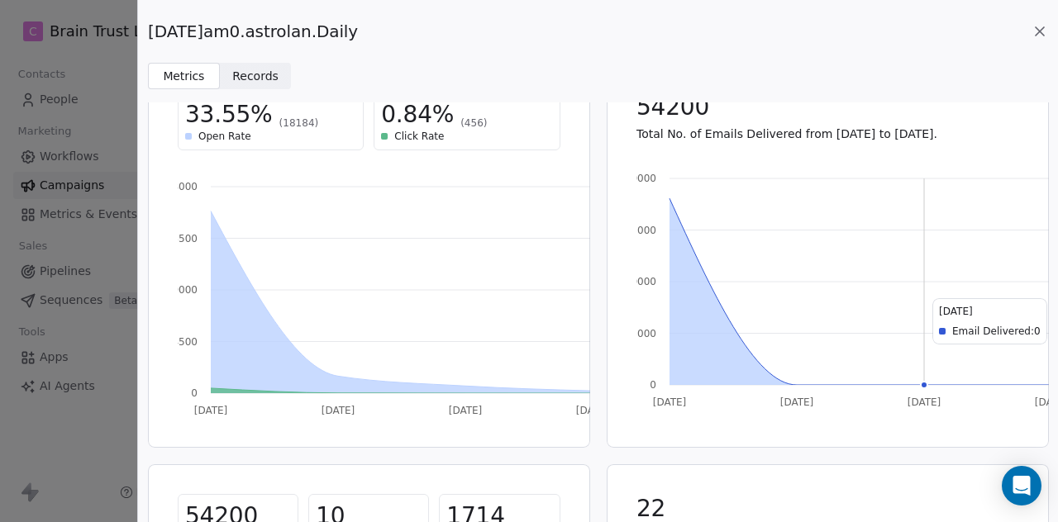
scroll to position [48, 0]
click at [1036, 32] on icon at bounding box center [1039, 31] width 17 height 17
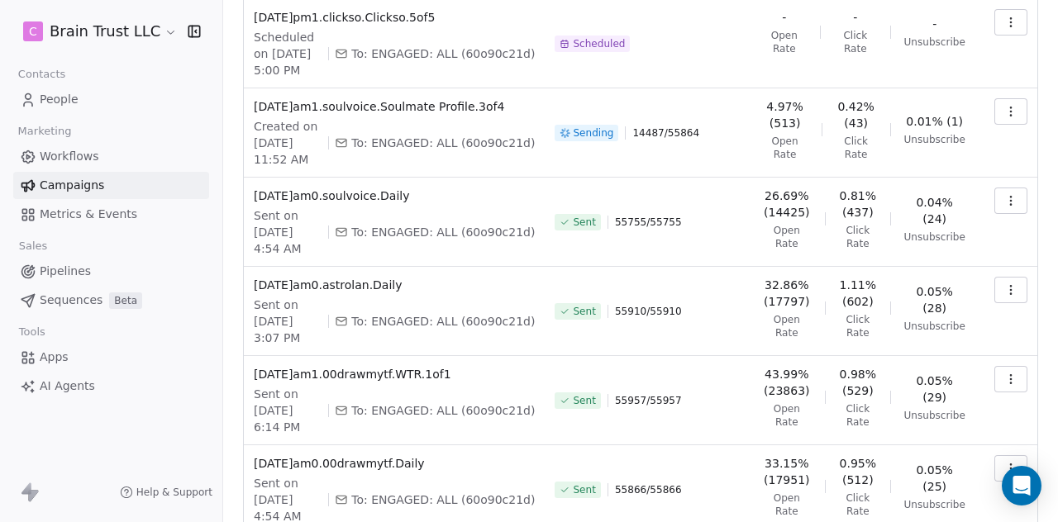
scroll to position [136, 0]
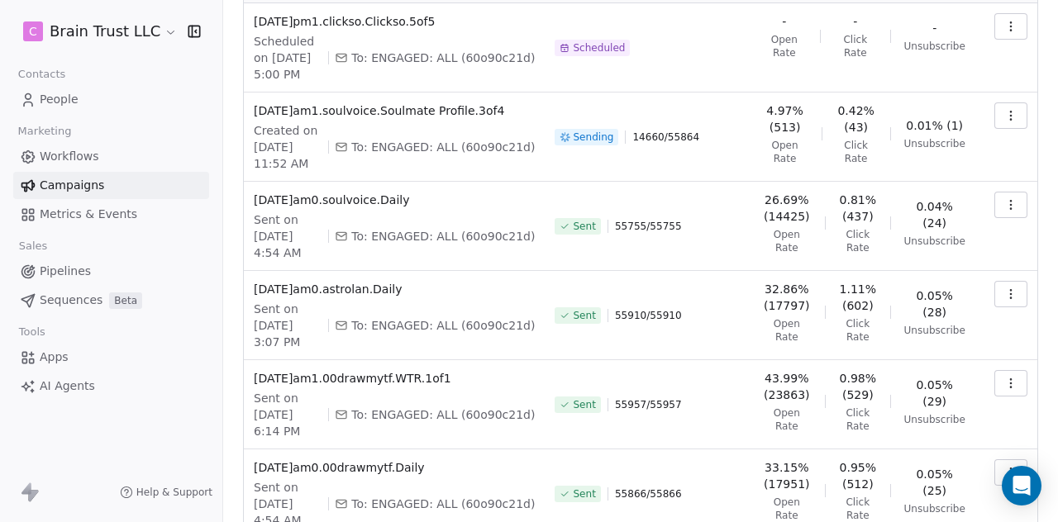
click at [1004, 466] on icon "button" at bounding box center [1010, 472] width 13 height 13
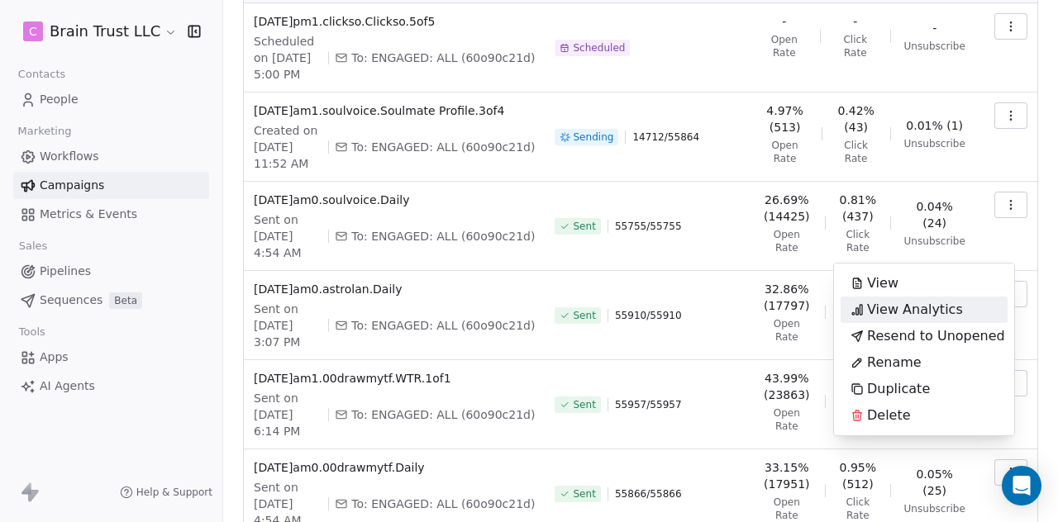
click at [919, 310] on span "View Analytics" at bounding box center [915, 310] width 96 height 20
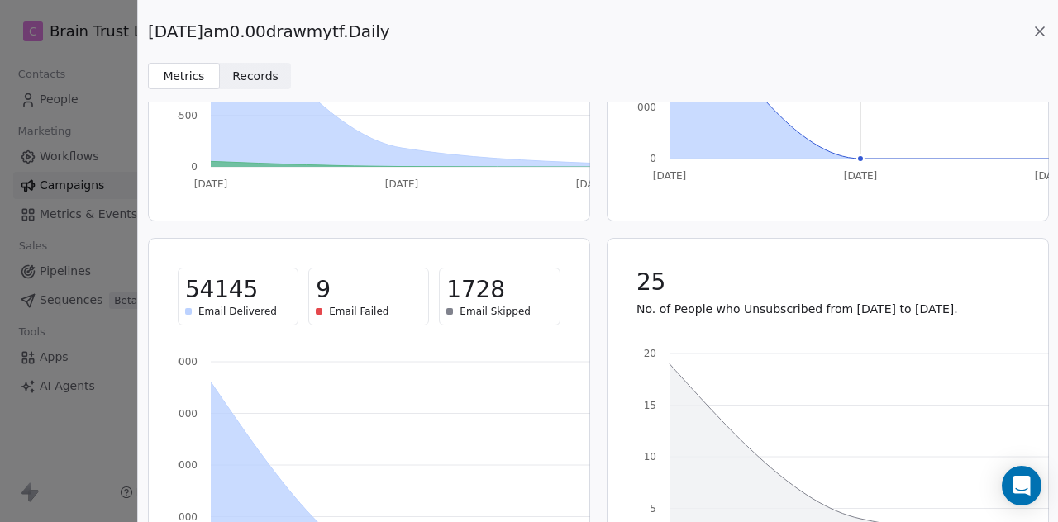
scroll to position [276, 0]
click at [1036, 34] on icon at bounding box center [1040, 31] width 8 height 8
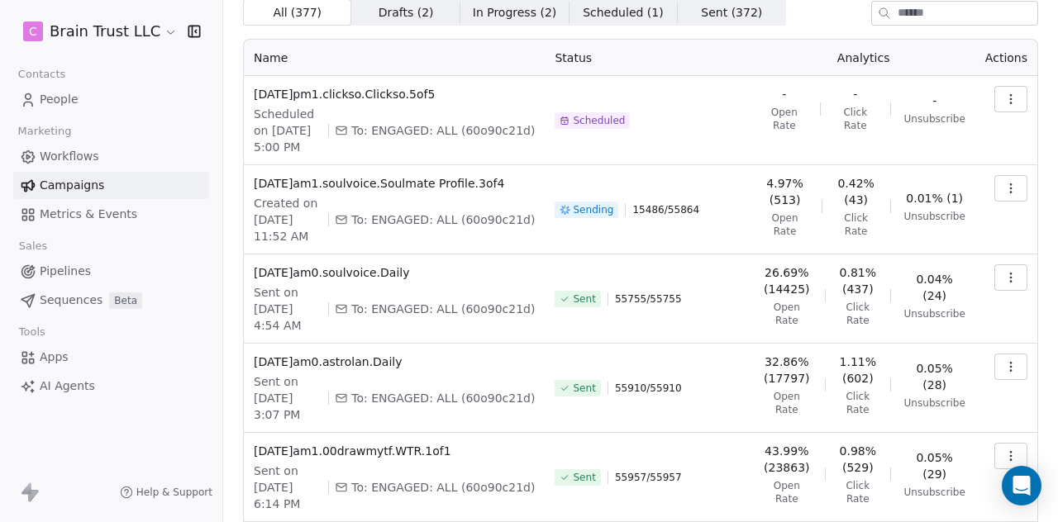
scroll to position [60, 0]
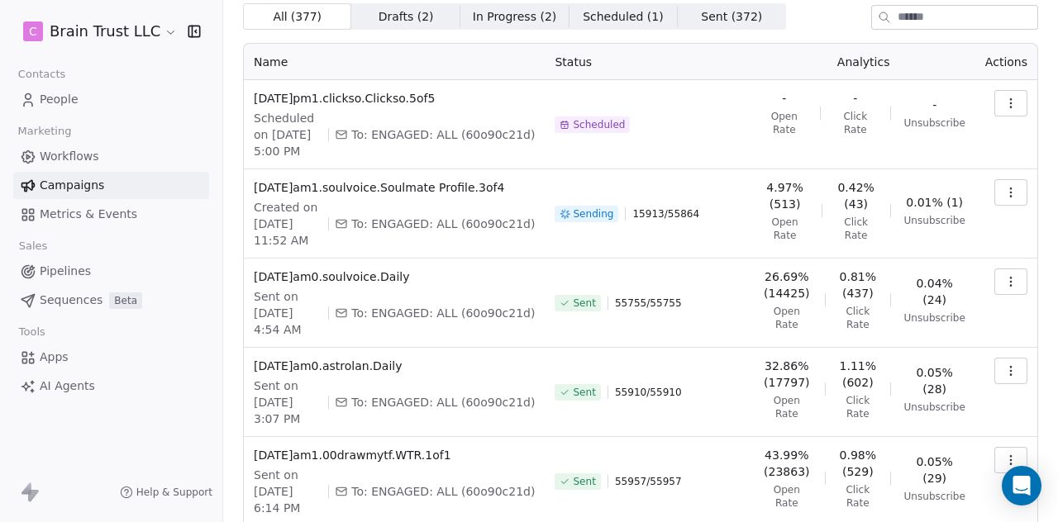
click at [994, 449] on button "button" at bounding box center [1010, 460] width 33 height 26
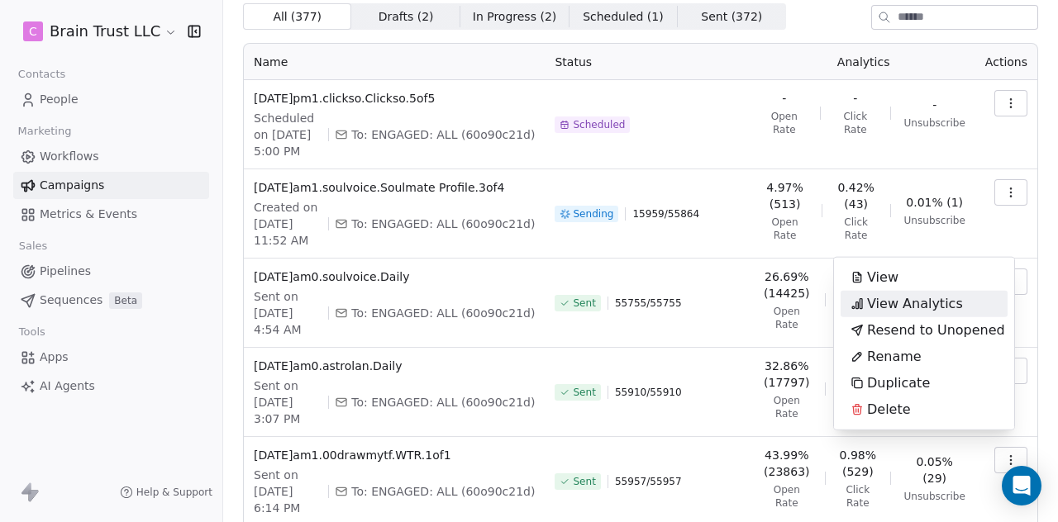
click at [909, 300] on span "View Analytics" at bounding box center [915, 304] width 96 height 20
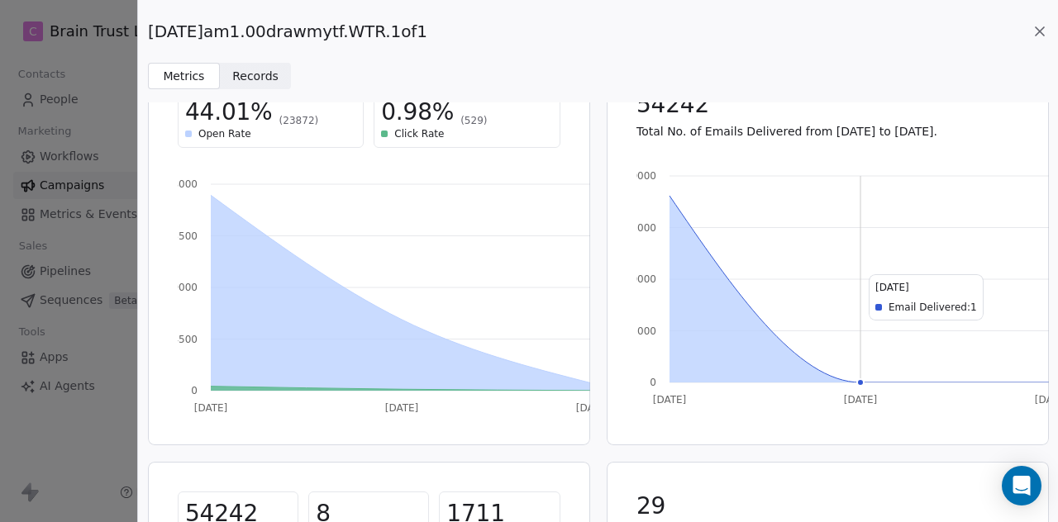
scroll to position [0, 0]
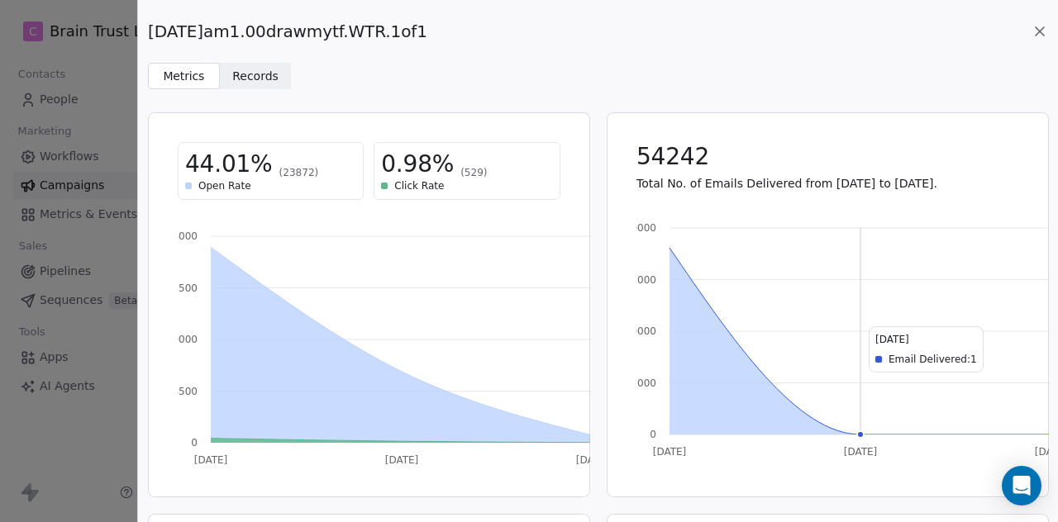
drag, startPoint x: 428, startPoint y: 27, endPoint x: 147, endPoint y: 25, distance: 281.0
click at [148, 25] on span "[DATE]am1.00drawmytf.WTR.1of1" at bounding box center [287, 31] width 279 height 23
copy span "[DATE]am1.00drawmytf.WTR.1of1"
click at [1036, 27] on icon at bounding box center [1040, 31] width 8 height 8
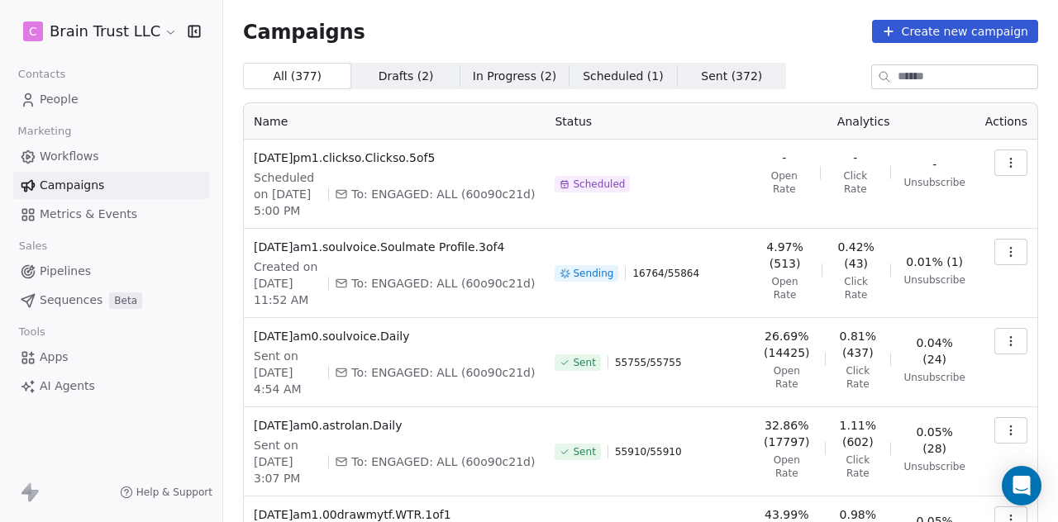
click at [1004, 426] on icon "button" at bounding box center [1010, 430] width 13 height 13
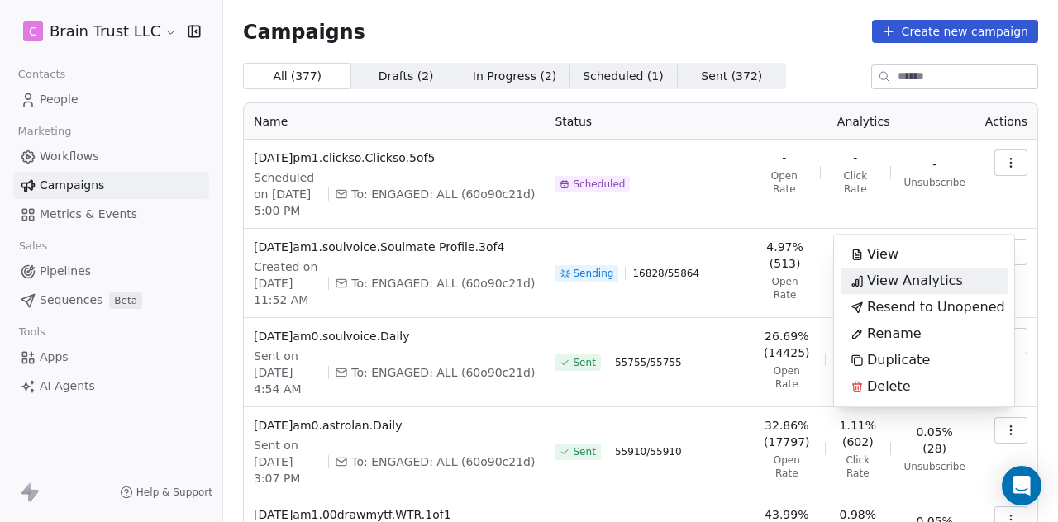
click at [888, 283] on span "View Analytics" at bounding box center [915, 281] width 96 height 20
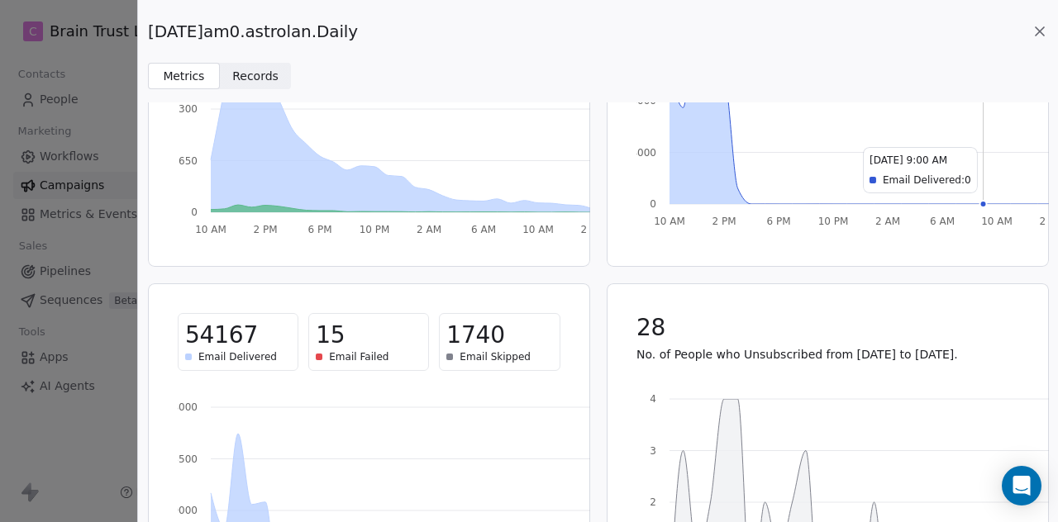
scroll to position [232, 0]
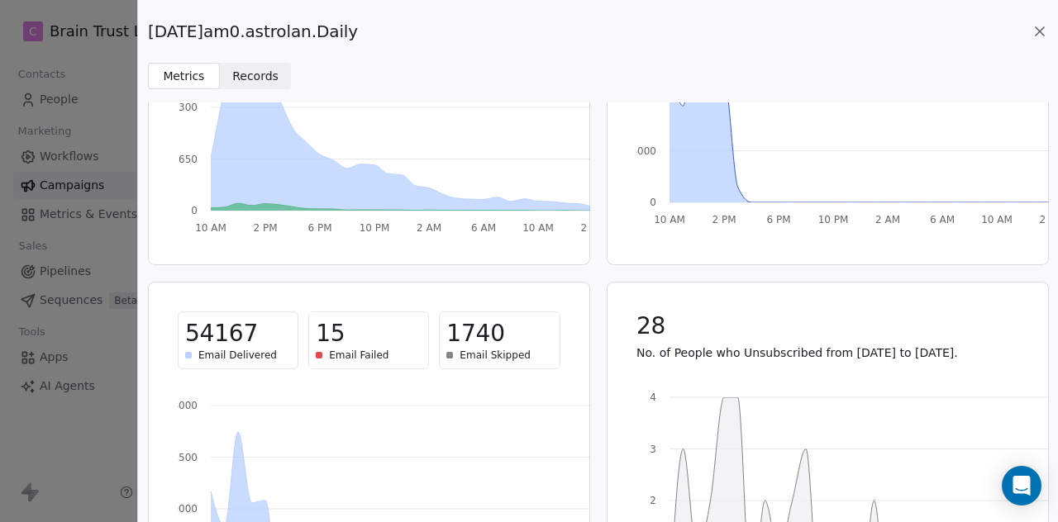
click at [1035, 33] on icon at bounding box center [1039, 31] width 17 height 17
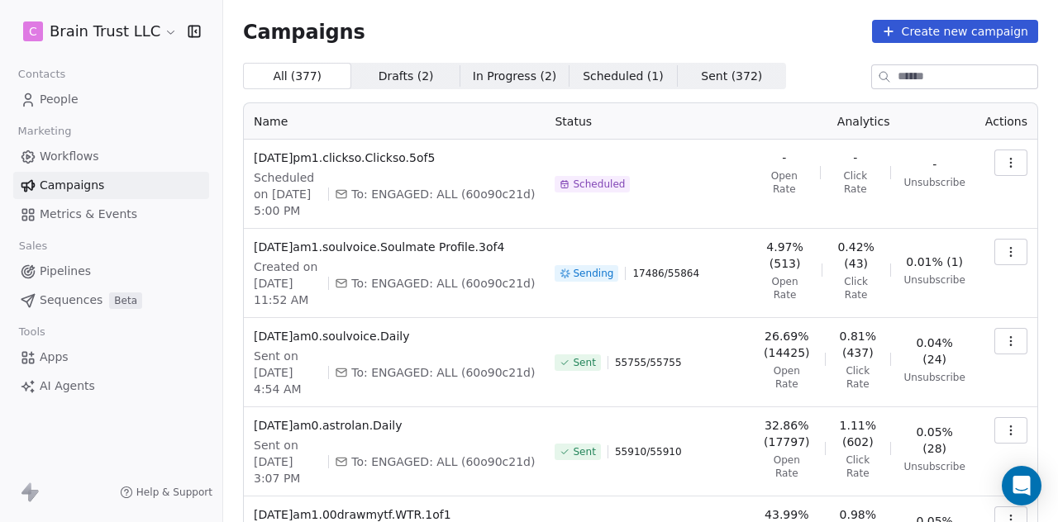
click at [994, 341] on button "button" at bounding box center [1010, 341] width 33 height 26
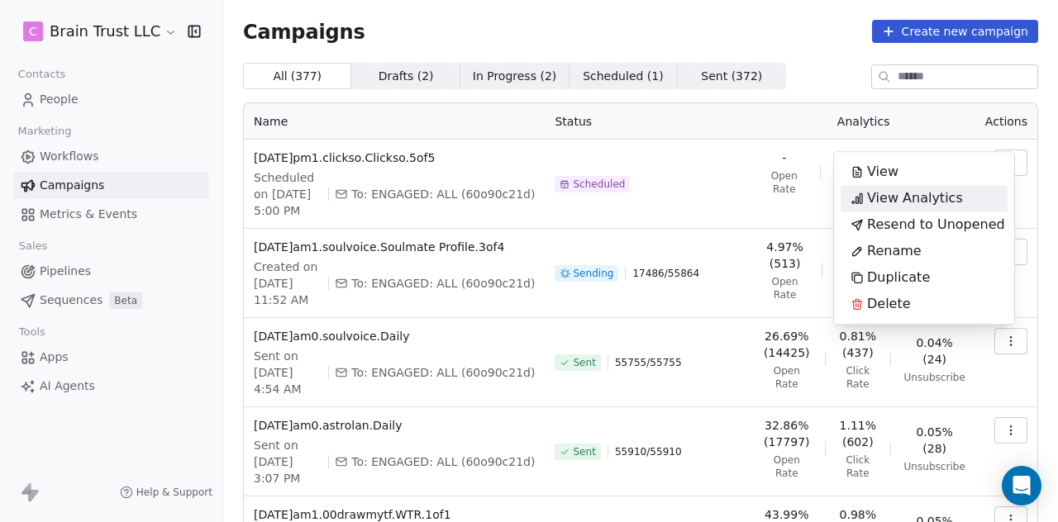
click at [946, 195] on span "View Analytics" at bounding box center [915, 198] width 96 height 20
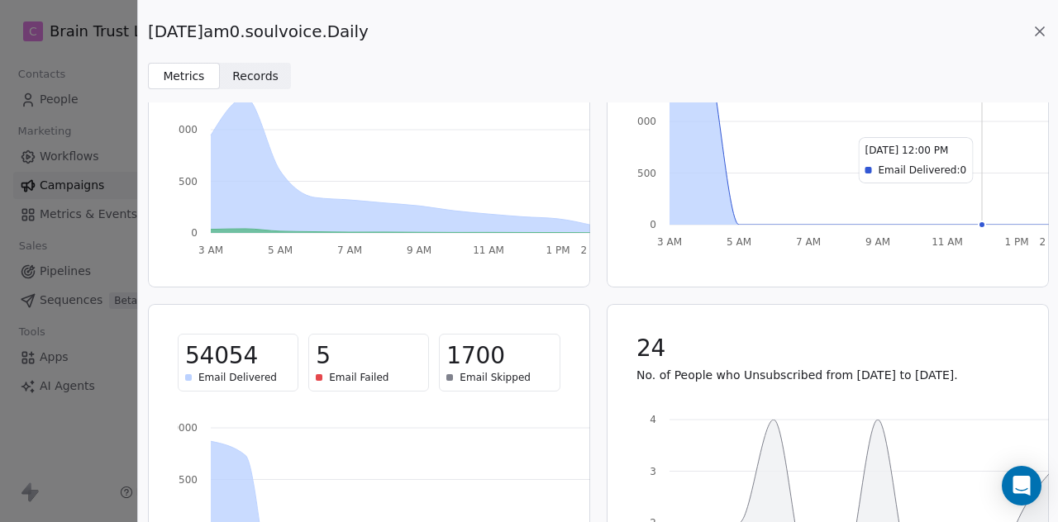
scroll to position [217, 0]
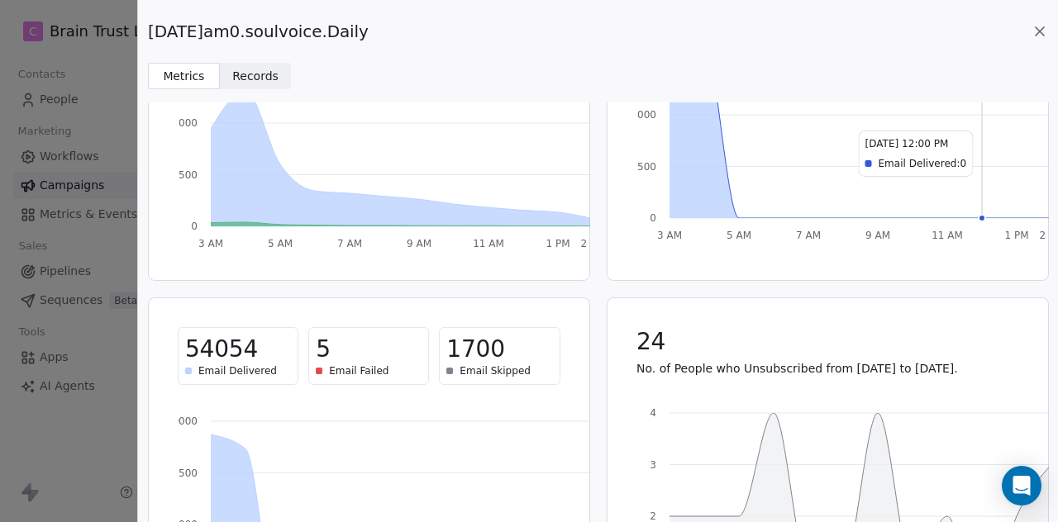
click at [1036, 31] on icon at bounding box center [1039, 31] width 17 height 17
